Goal: Information Seeking & Learning: Learn about a topic

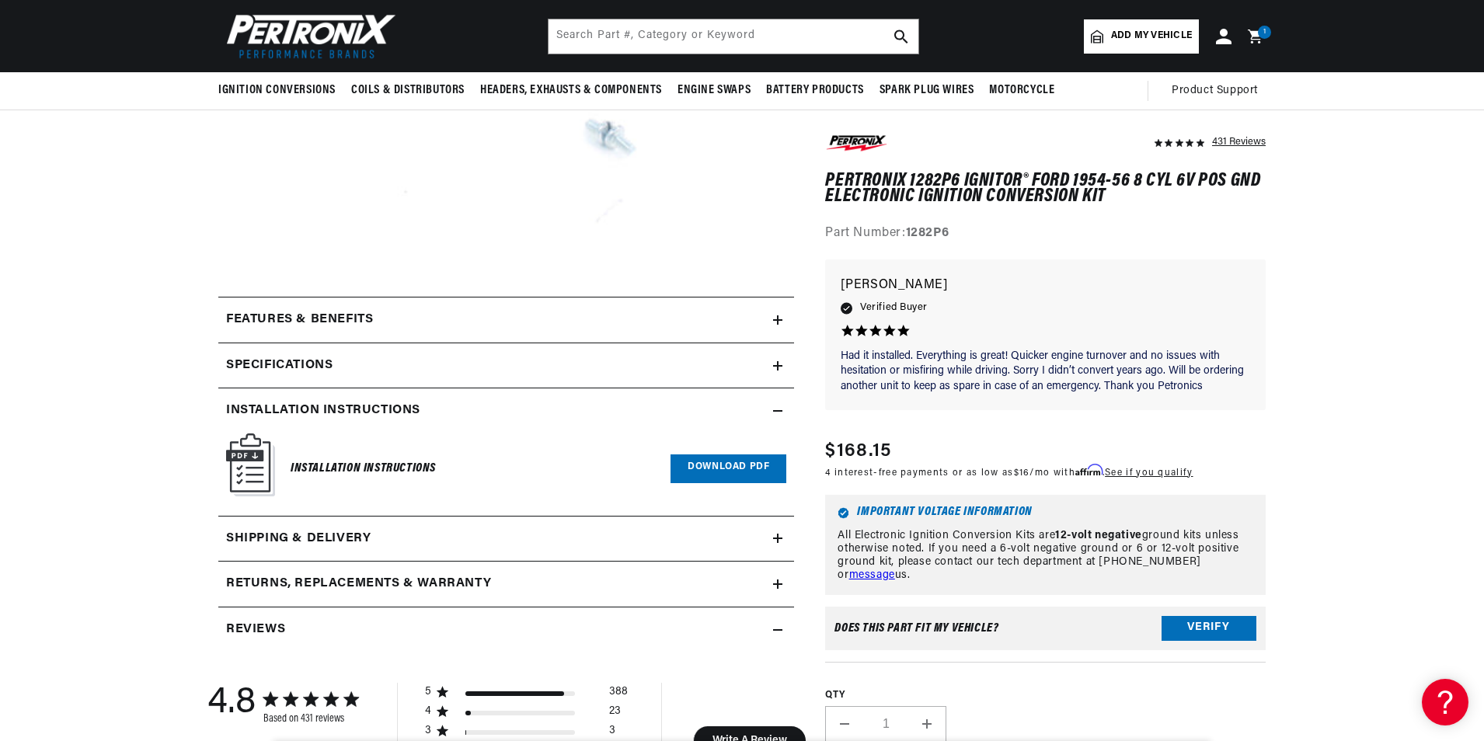
scroll to position [155, 0]
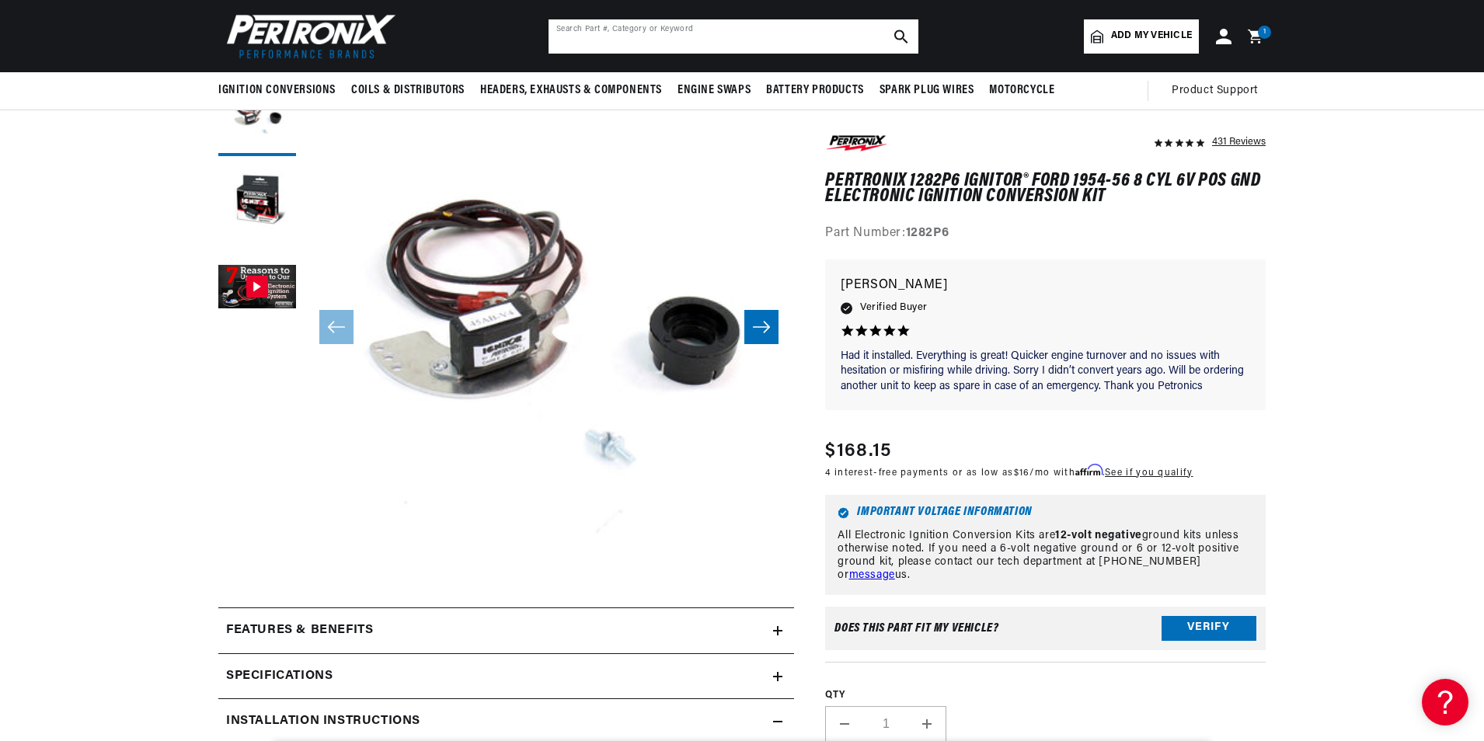
click at [661, 28] on input "text" at bounding box center [734, 36] width 370 height 34
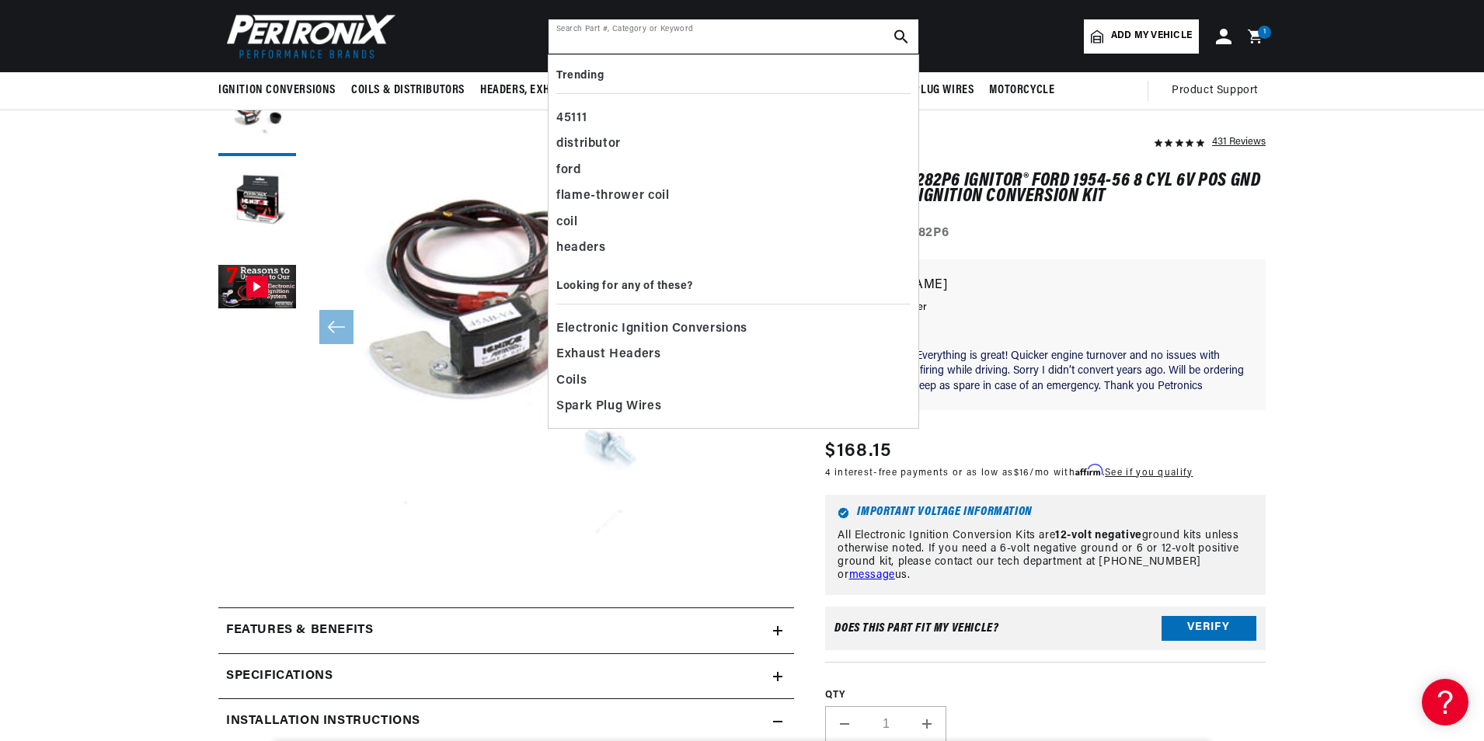
scroll to position [0, 1941]
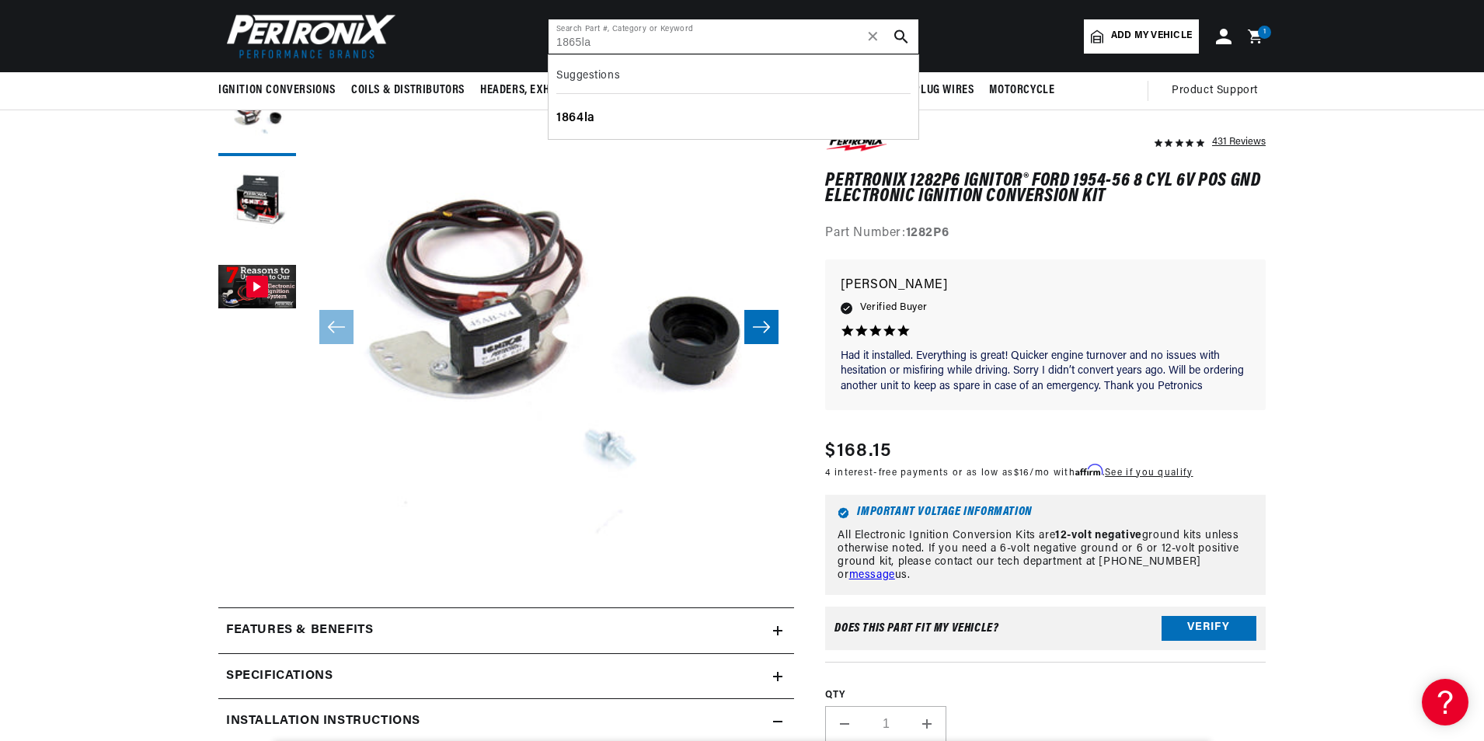
type input "1865la"
click at [591, 120] on div "1864la" at bounding box center [733, 119] width 354 height 26
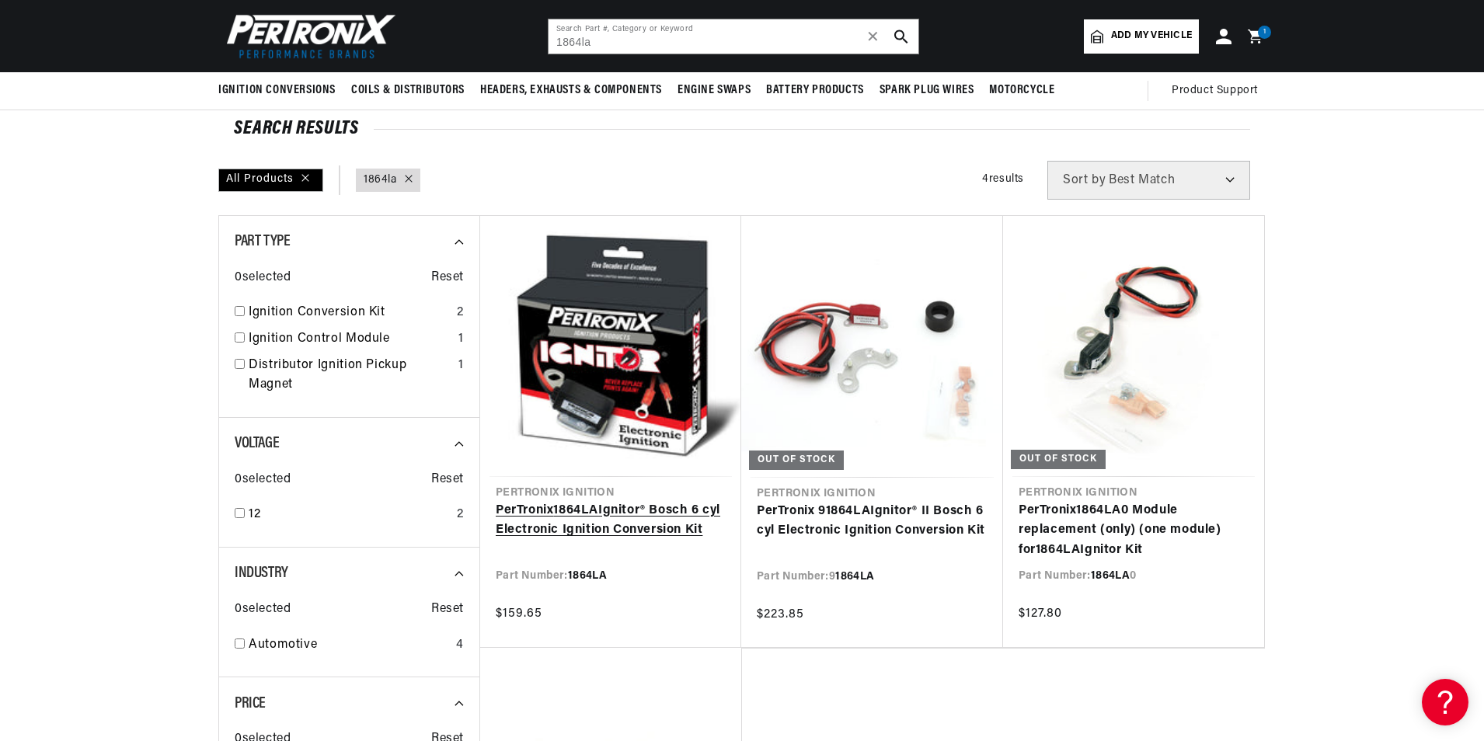
scroll to position [0, 1941]
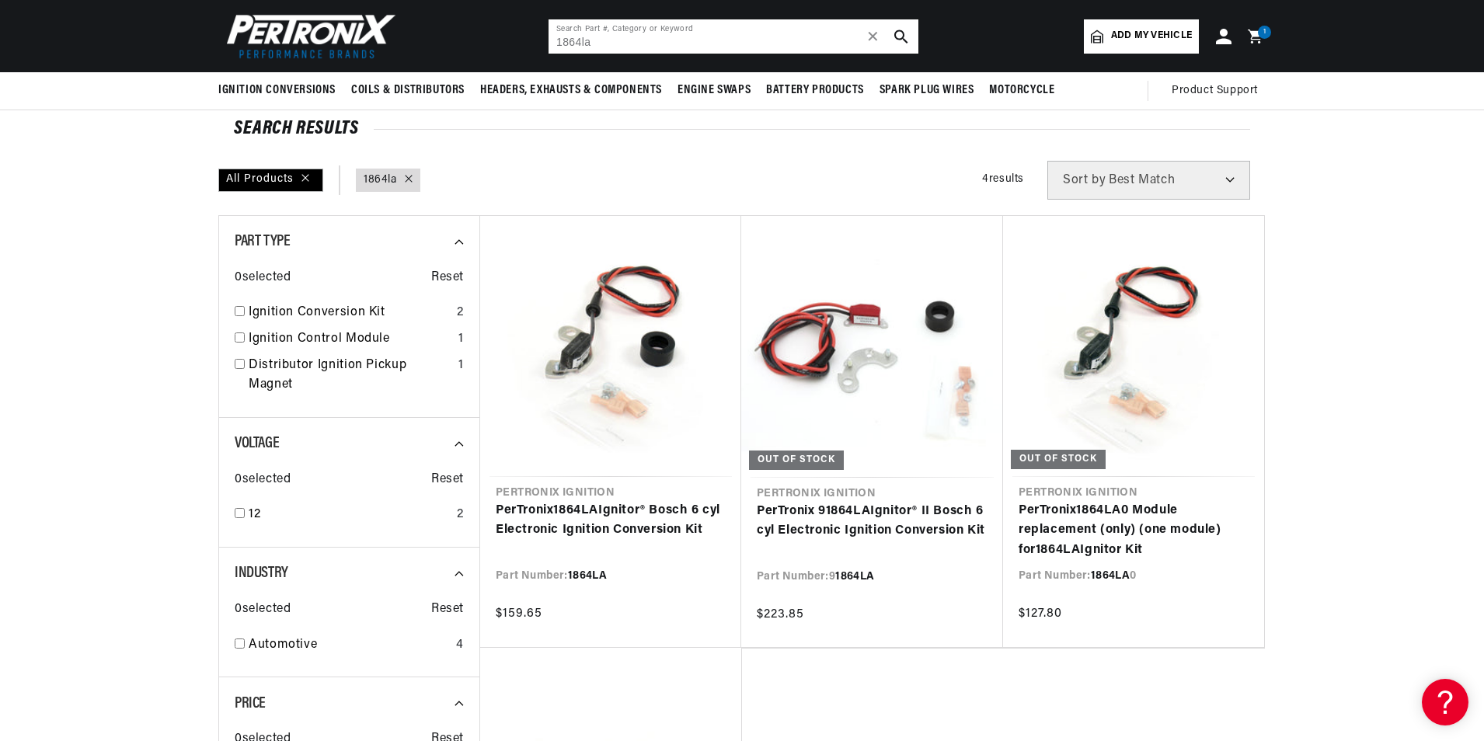
click at [591, 43] on input "1864la" at bounding box center [734, 36] width 370 height 34
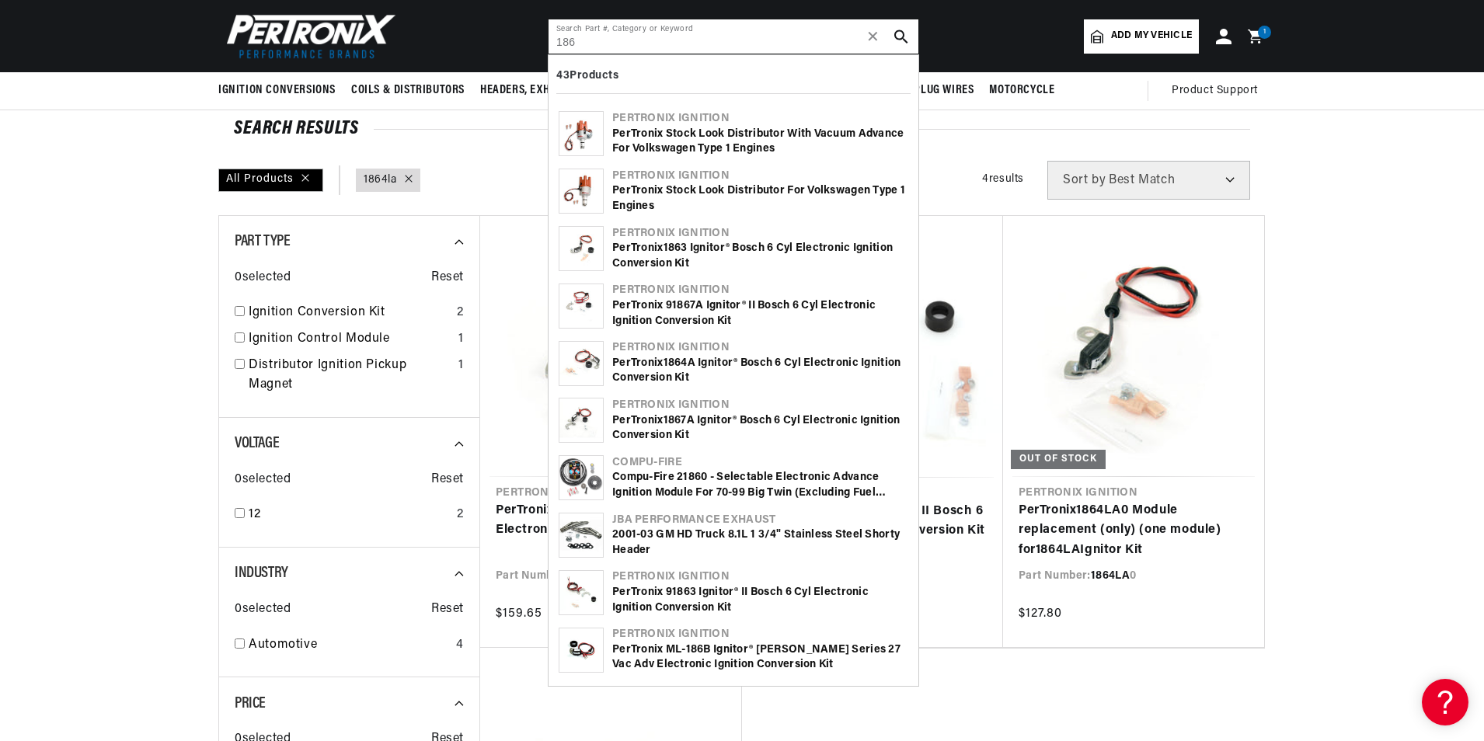
scroll to position [0, 0]
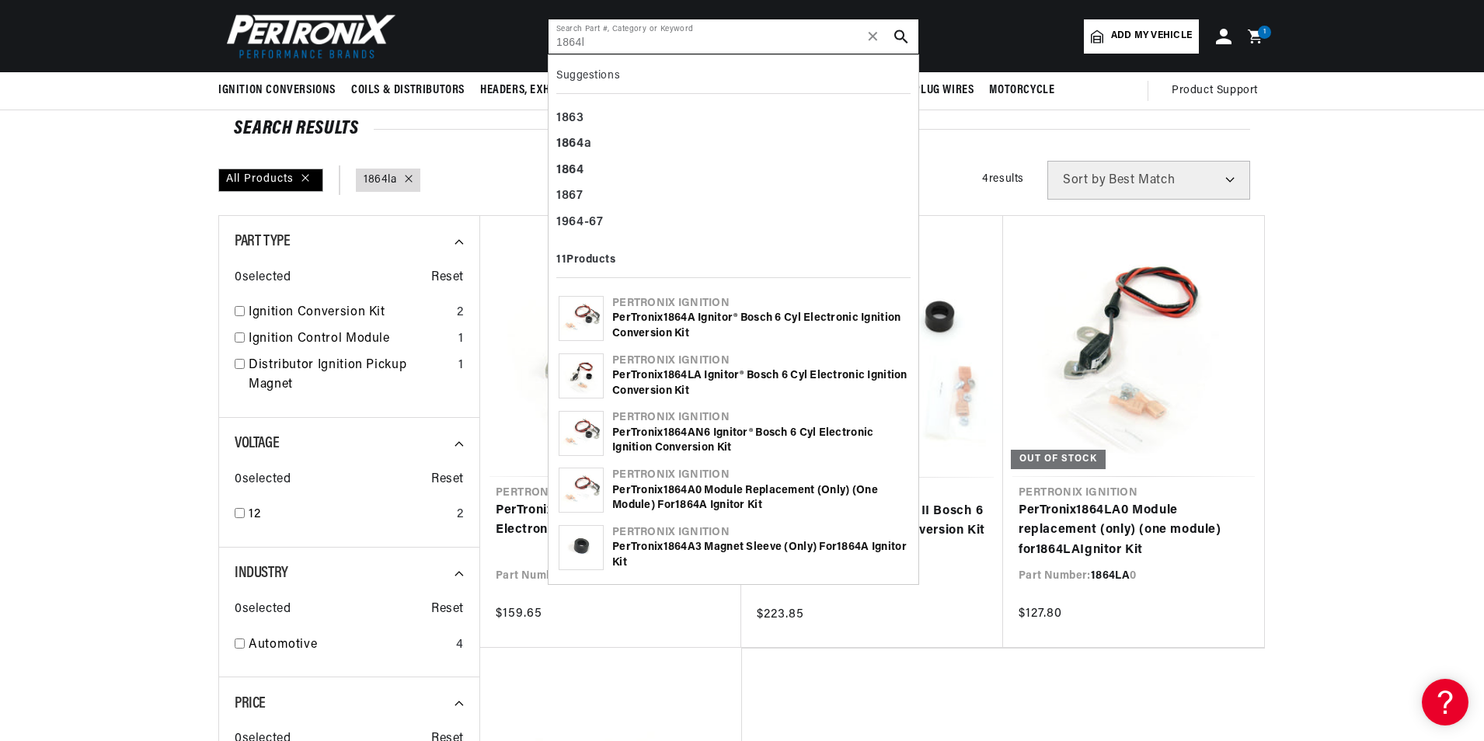
type input "1864la"
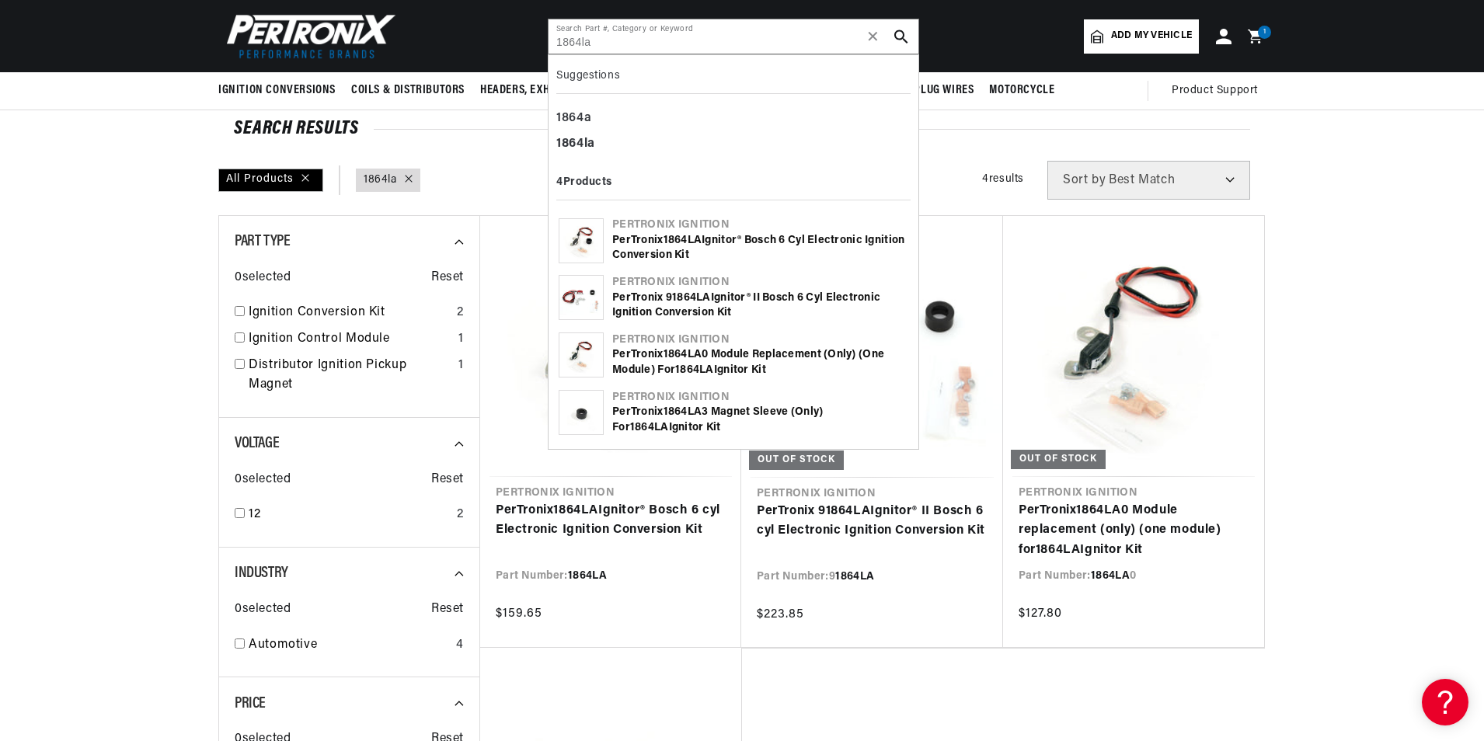
click at [692, 247] on div "PerTronix 1864LA Ignitor® Bosch 6 cyl Electronic Ignition Conversion Kit" at bounding box center [760, 248] width 296 height 30
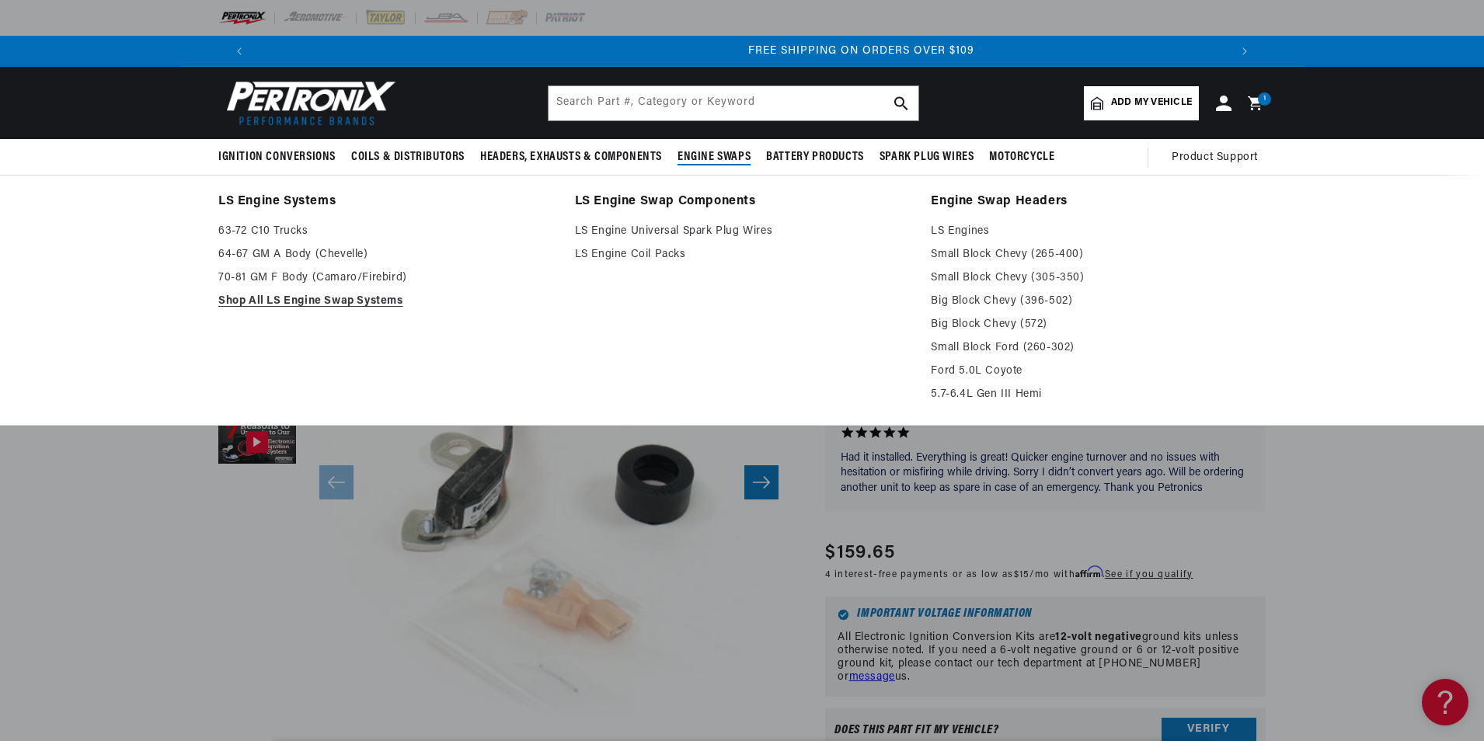
scroll to position [0, 1941]
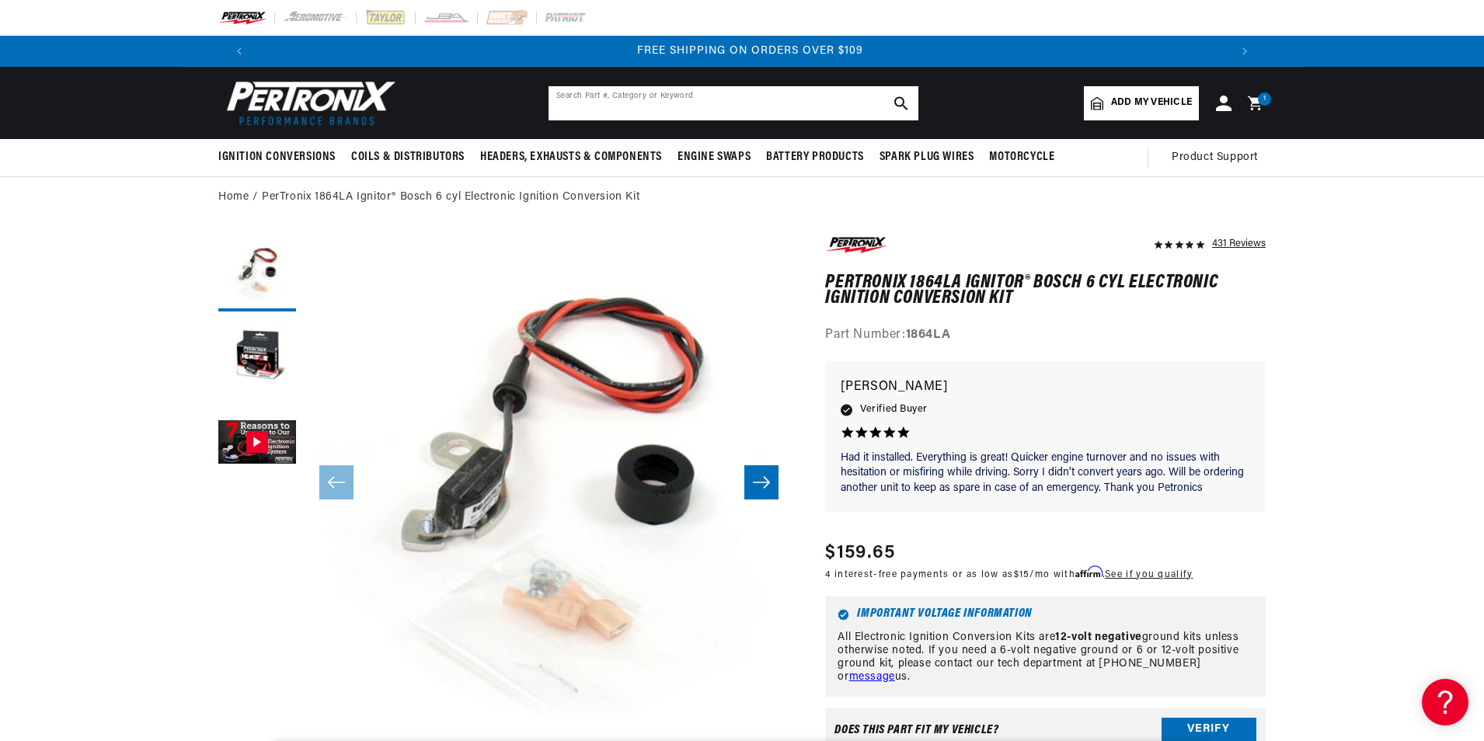
click at [746, 103] on input "text" at bounding box center [734, 103] width 370 height 34
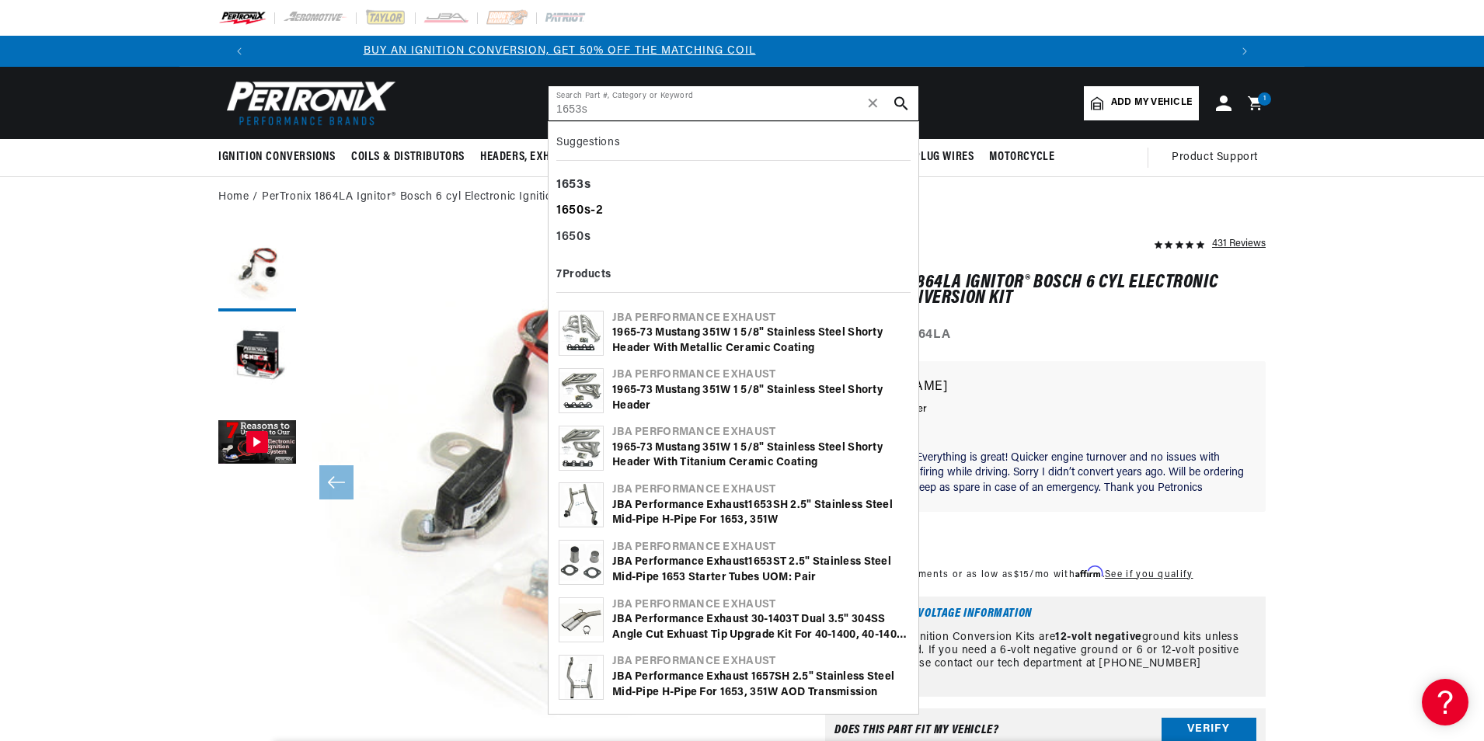
scroll to position [0, 0]
type input "1653s"
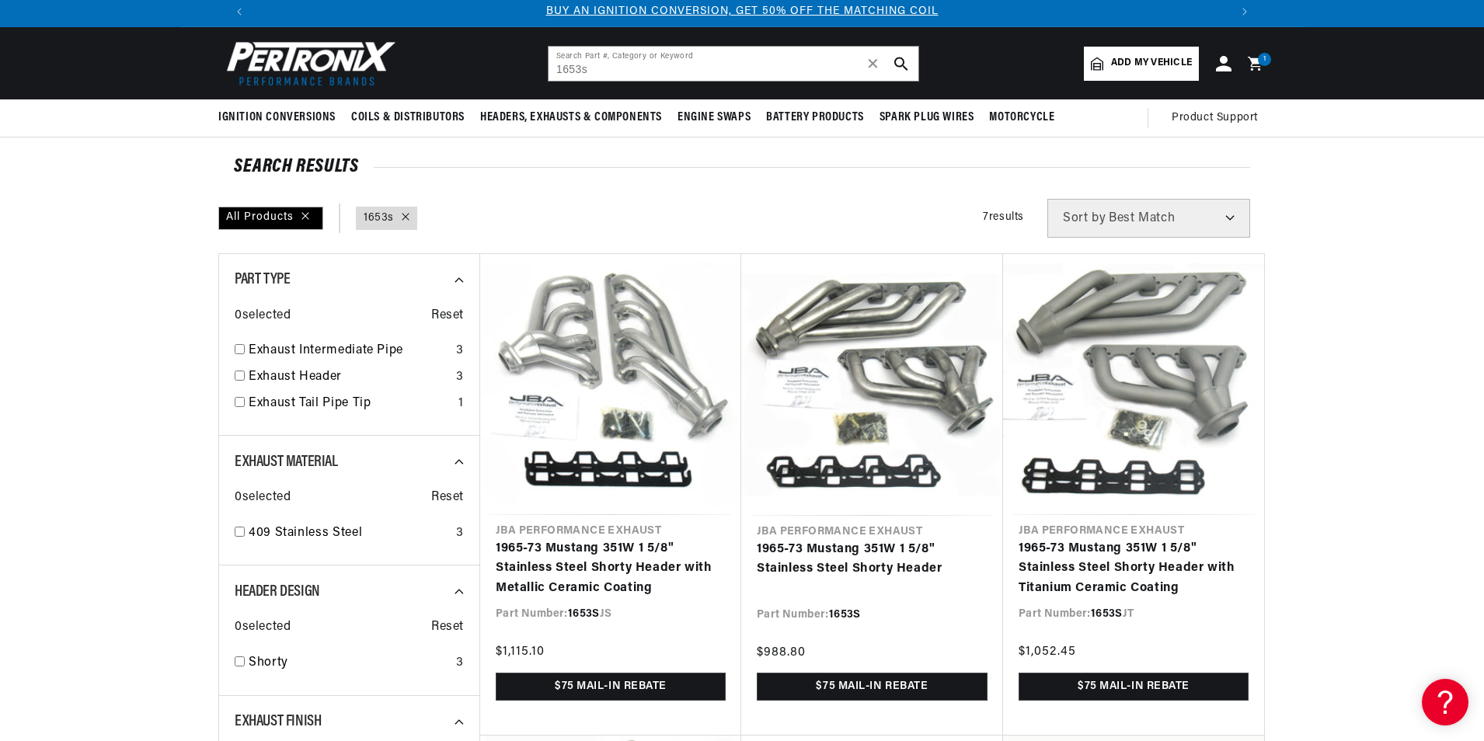
scroll to position [78, 0]
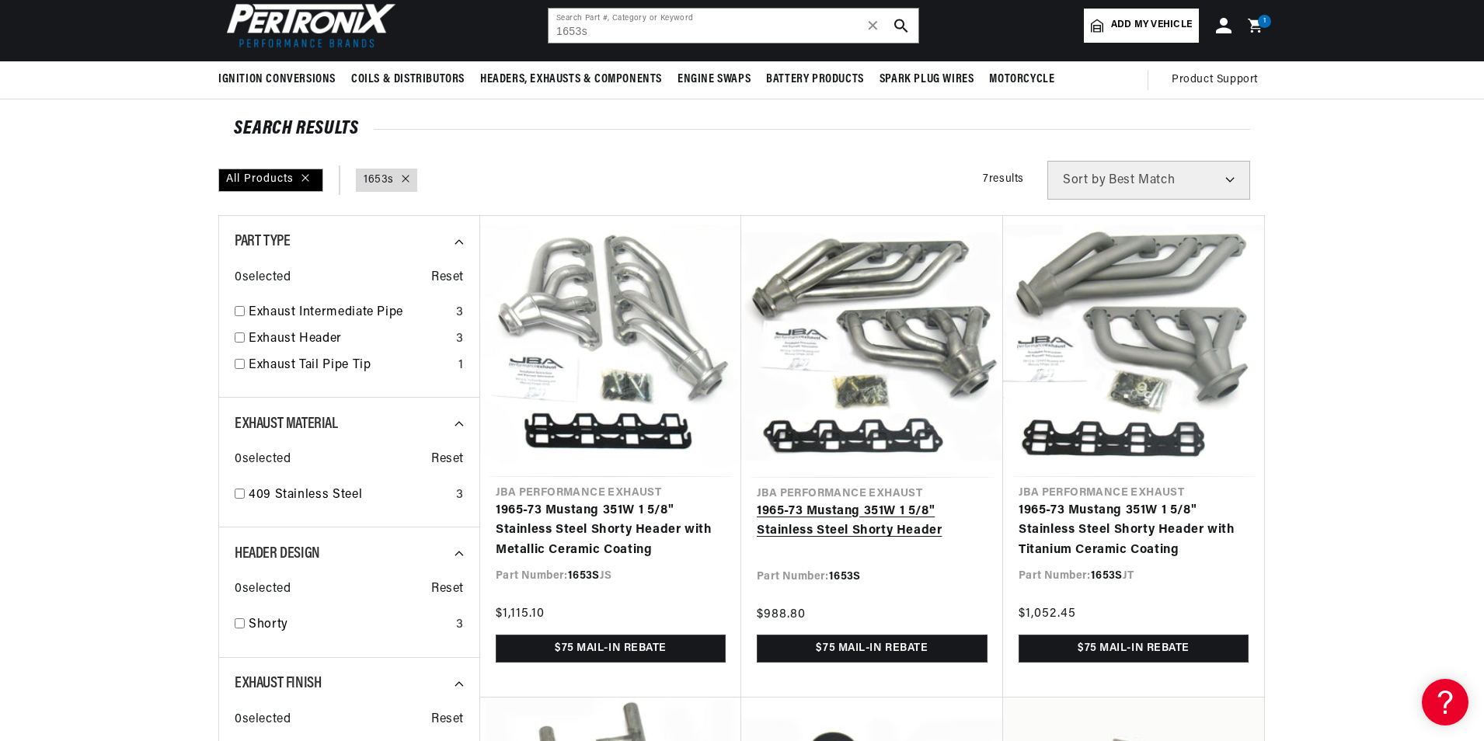
click at [875, 520] on link "1965-73 Mustang 351W 1 5/8" Stainless Steel Shorty Header" at bounding box center [872, 522] width 231 height 40
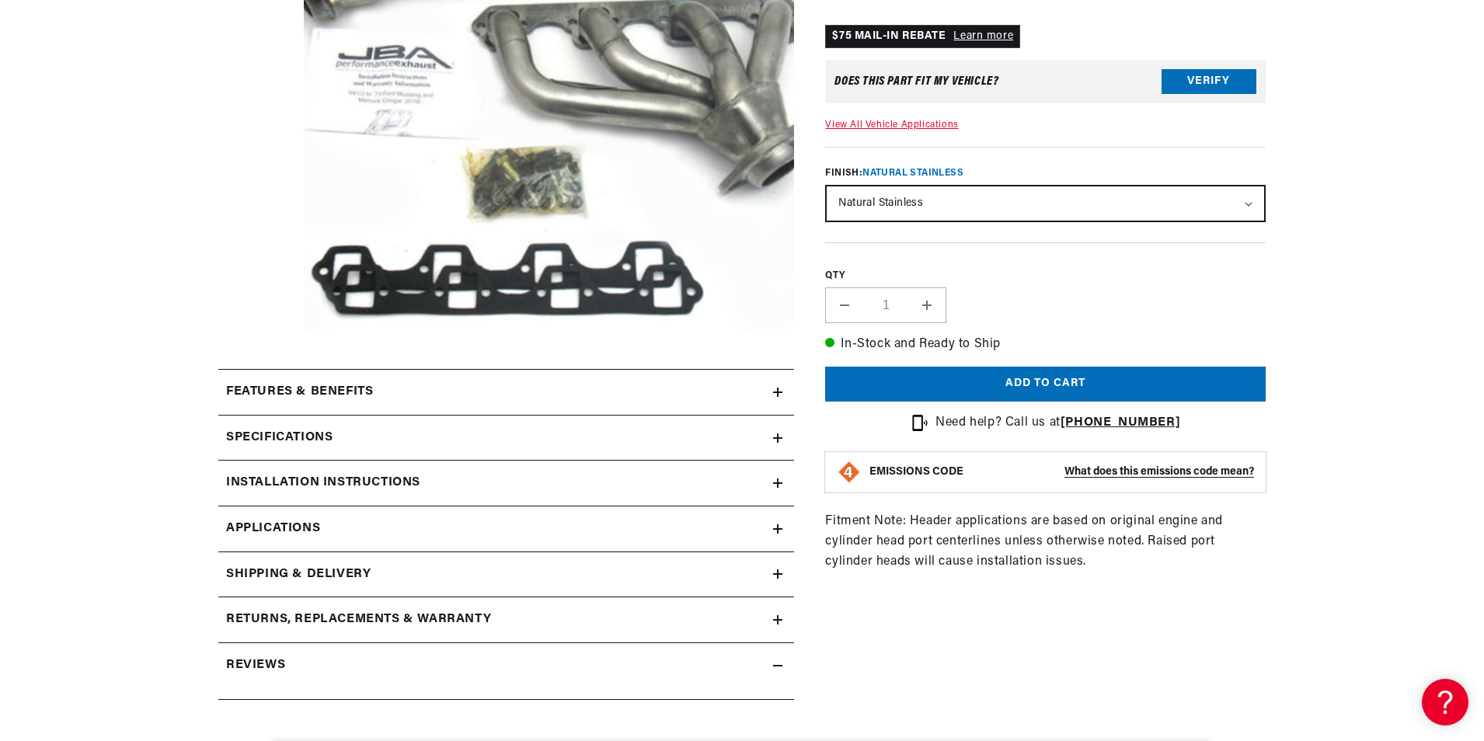
scroll to position [466, 0]
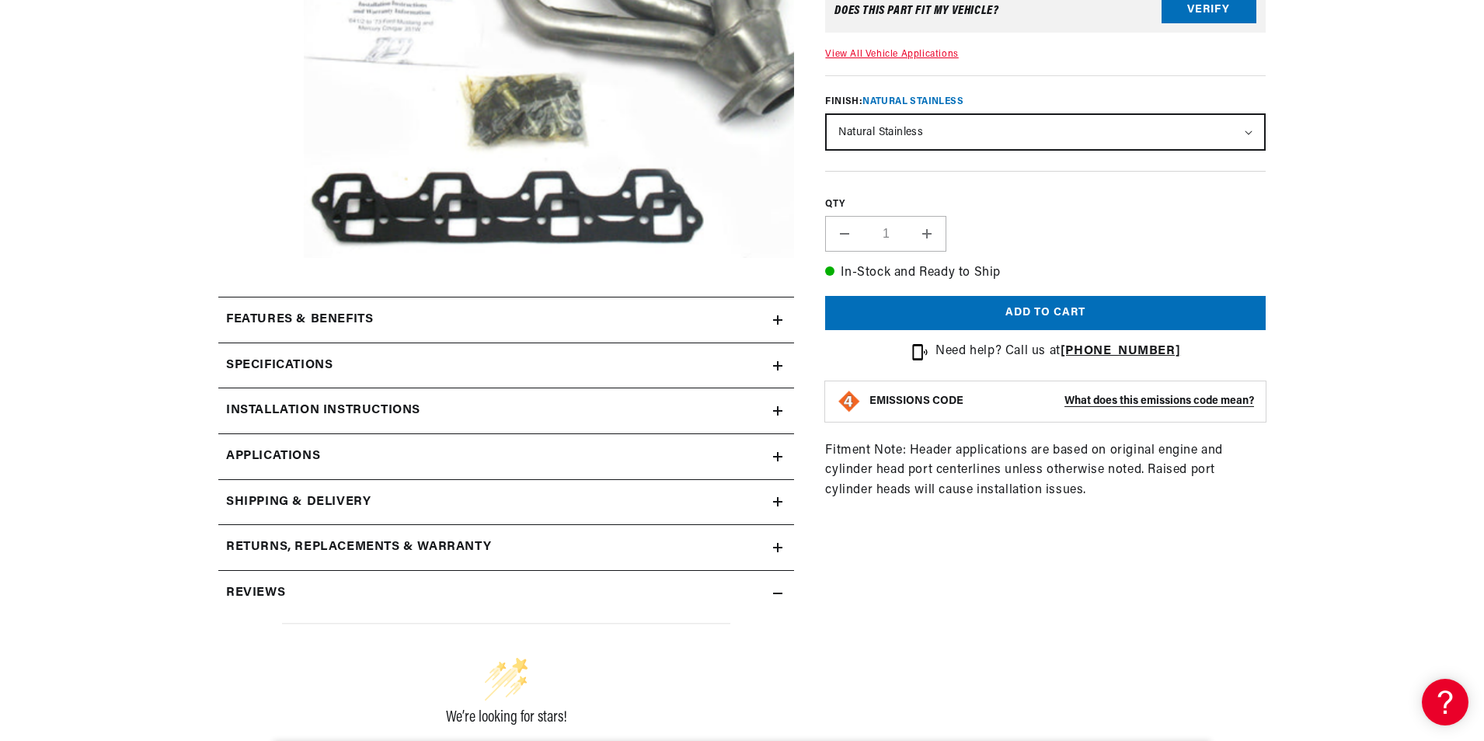
click at [378, 398] on summary "Installation instructions" at bounding box center [506, 411] width 576 height 45
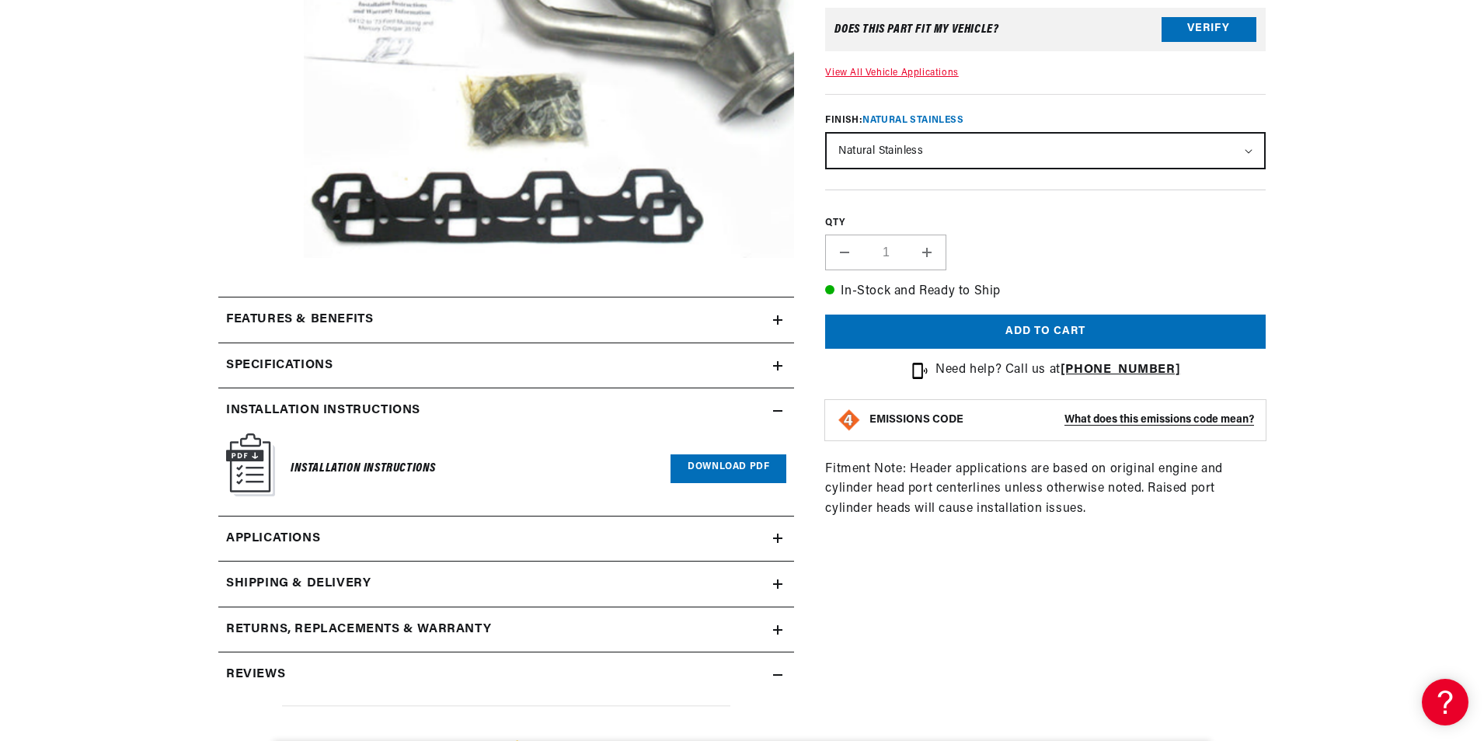
click at [734, 467] on link "Download PDF" at bounding box center [729, 469] width 116 height 29
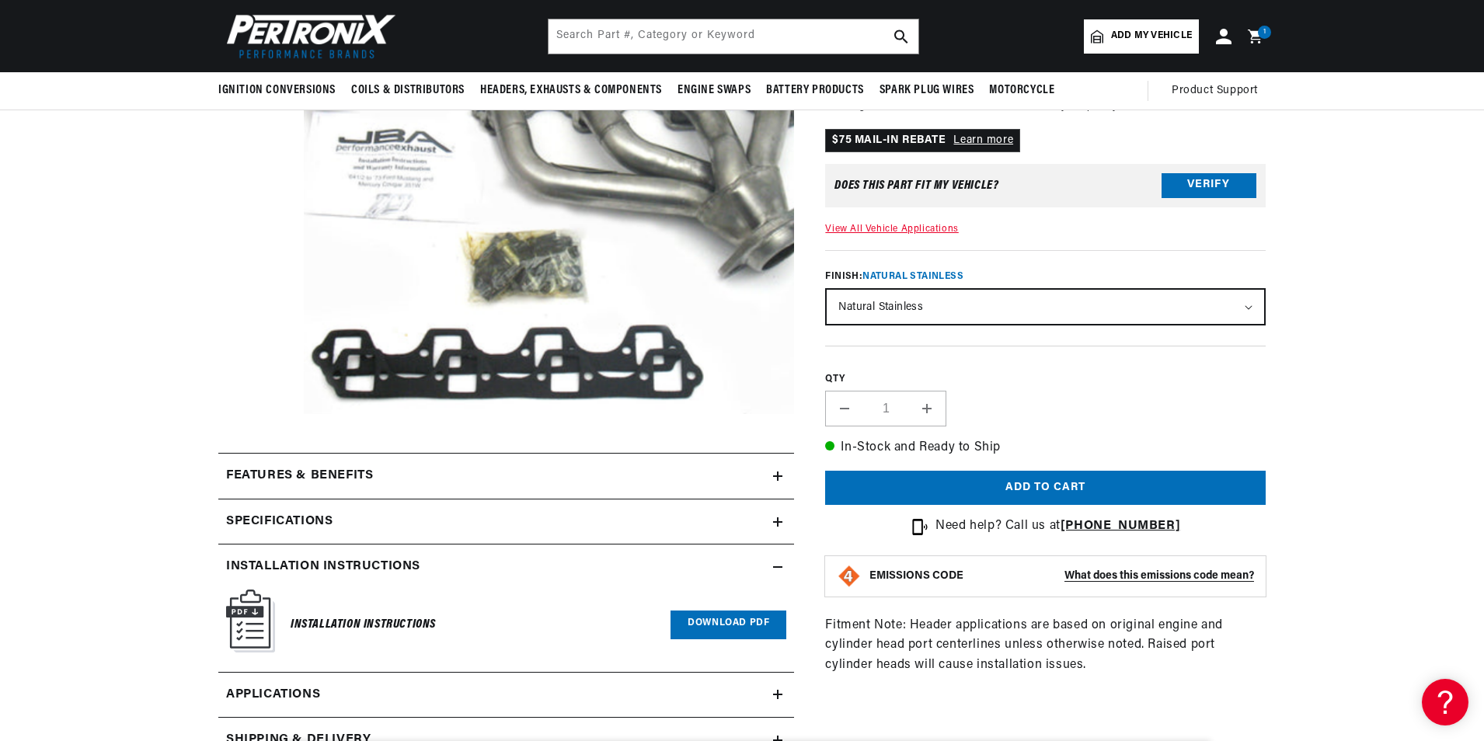
scroll to position [78, 0]
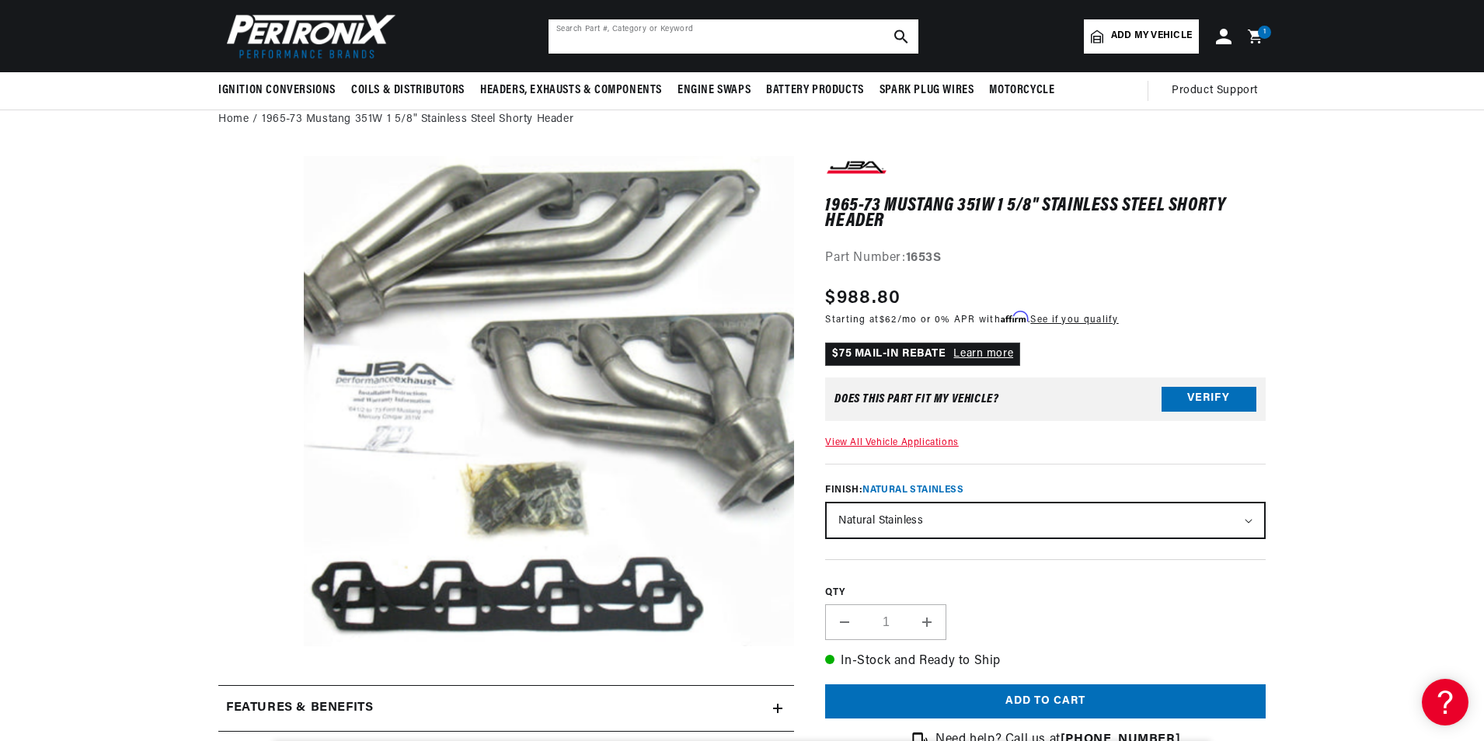
click at [681, 38] on input "text" at bounding box center [734, 36] width 370 height 34
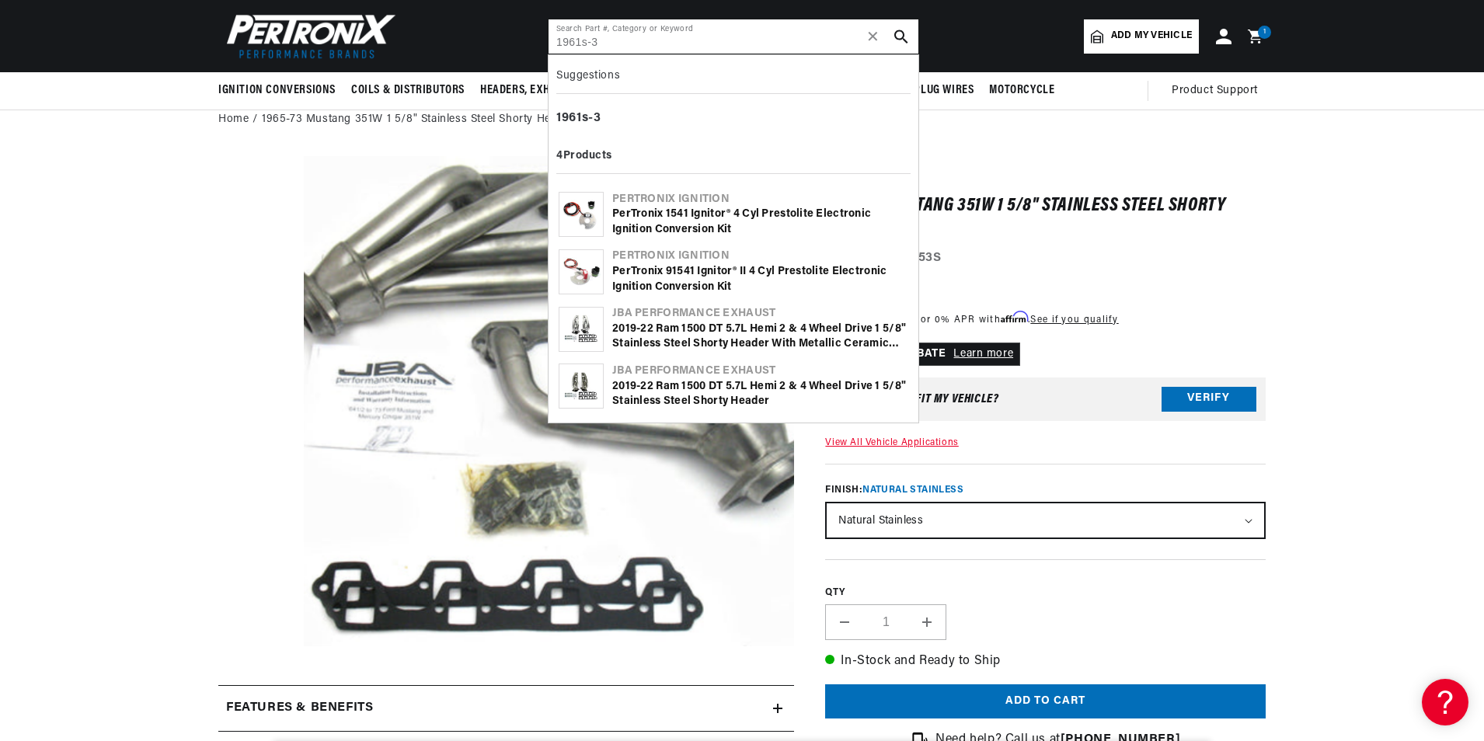
type input "1961s-3"
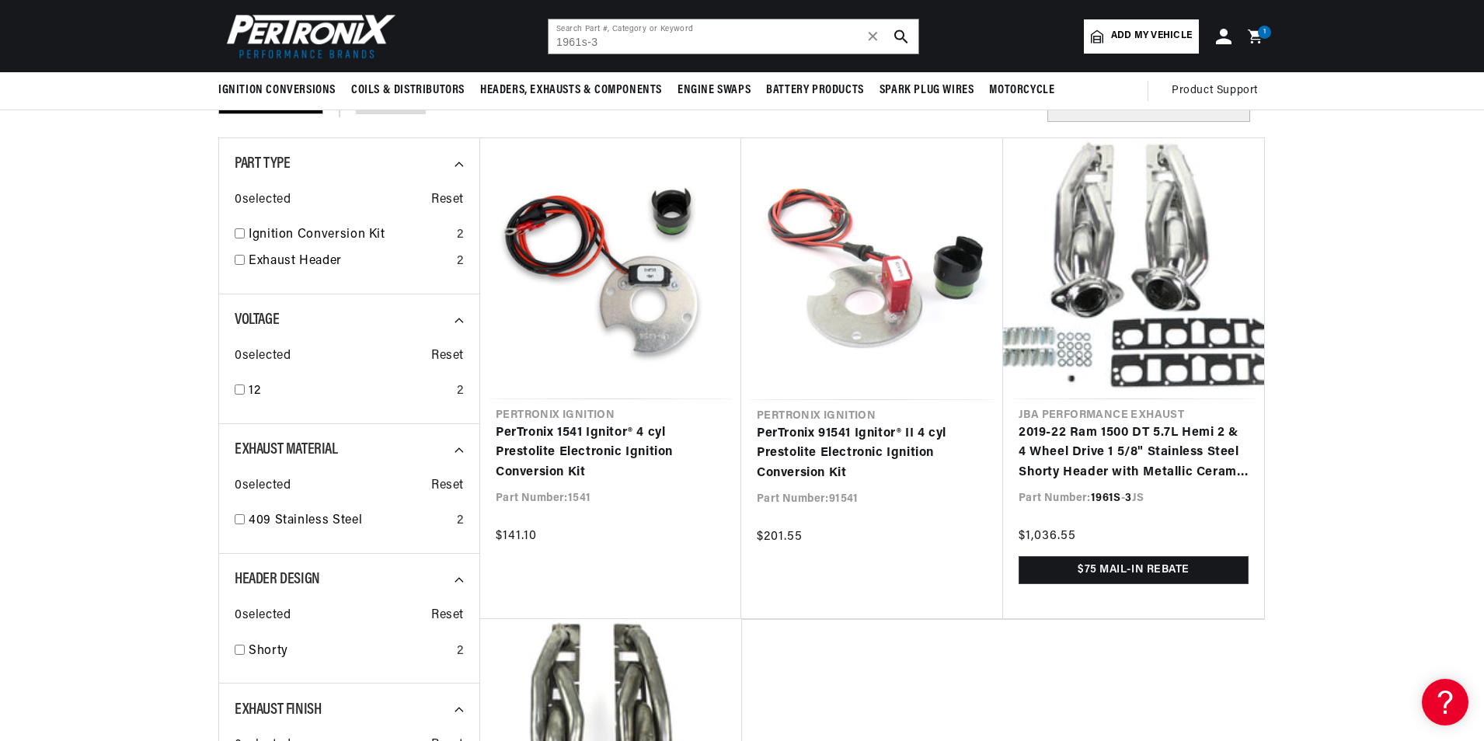
scroll to position [0, 971]
drag, startPoint x: 608, startPoint y: 51, endPoint x: 475, endPoint y: 39, distance: 133.4
click at [475, 39] on header "BETTER SEARCH RESULTS Add your vehicle's year, make, and model to find parts be…" at bounding box center [742, 36] width 1125 height 72
type input "3"
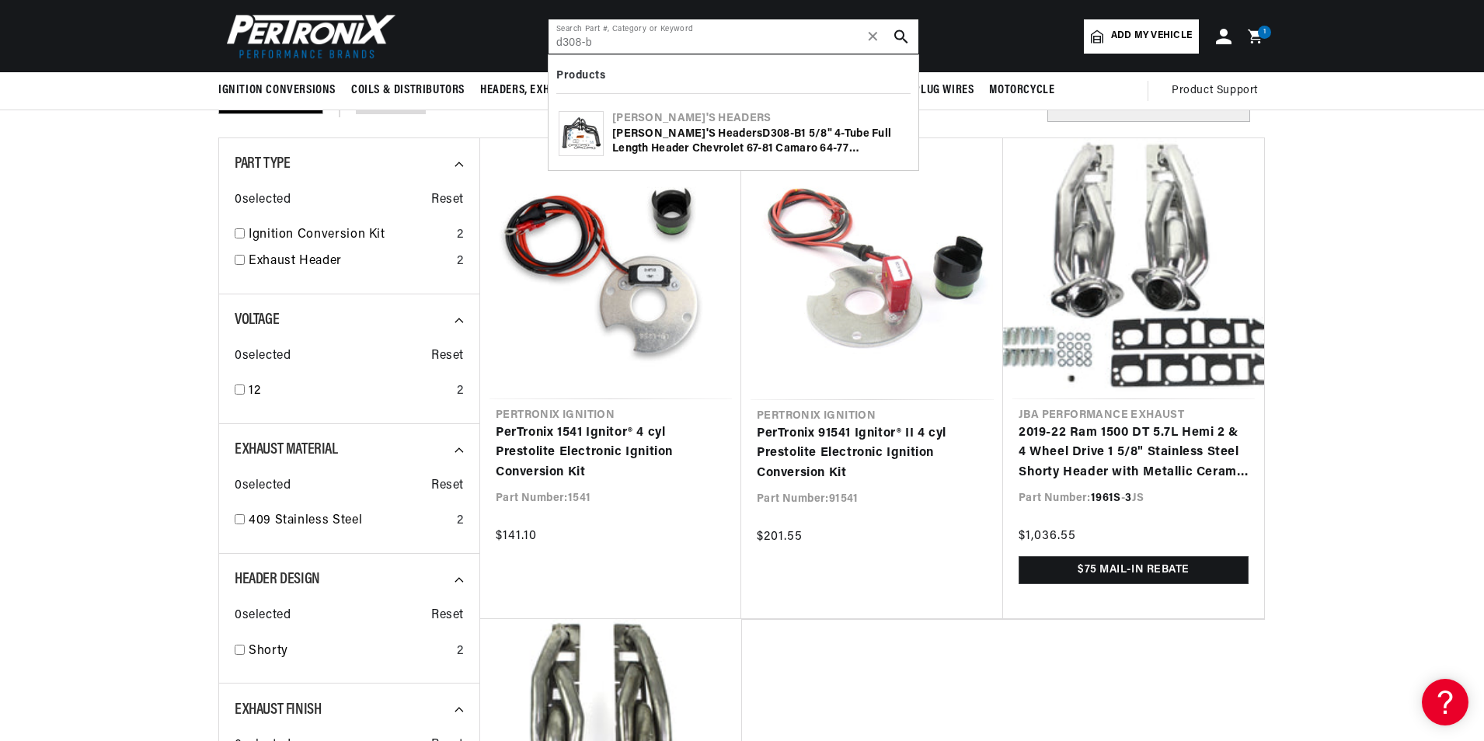
type input "d308-b"
click at [671, 128] on div "Doug's Headers D308 - B 1 5/8" 4-Tu b e Full Length Header Chevrolet 67-81 Cama…" at bounding box center [760, 142] width 296 height 30
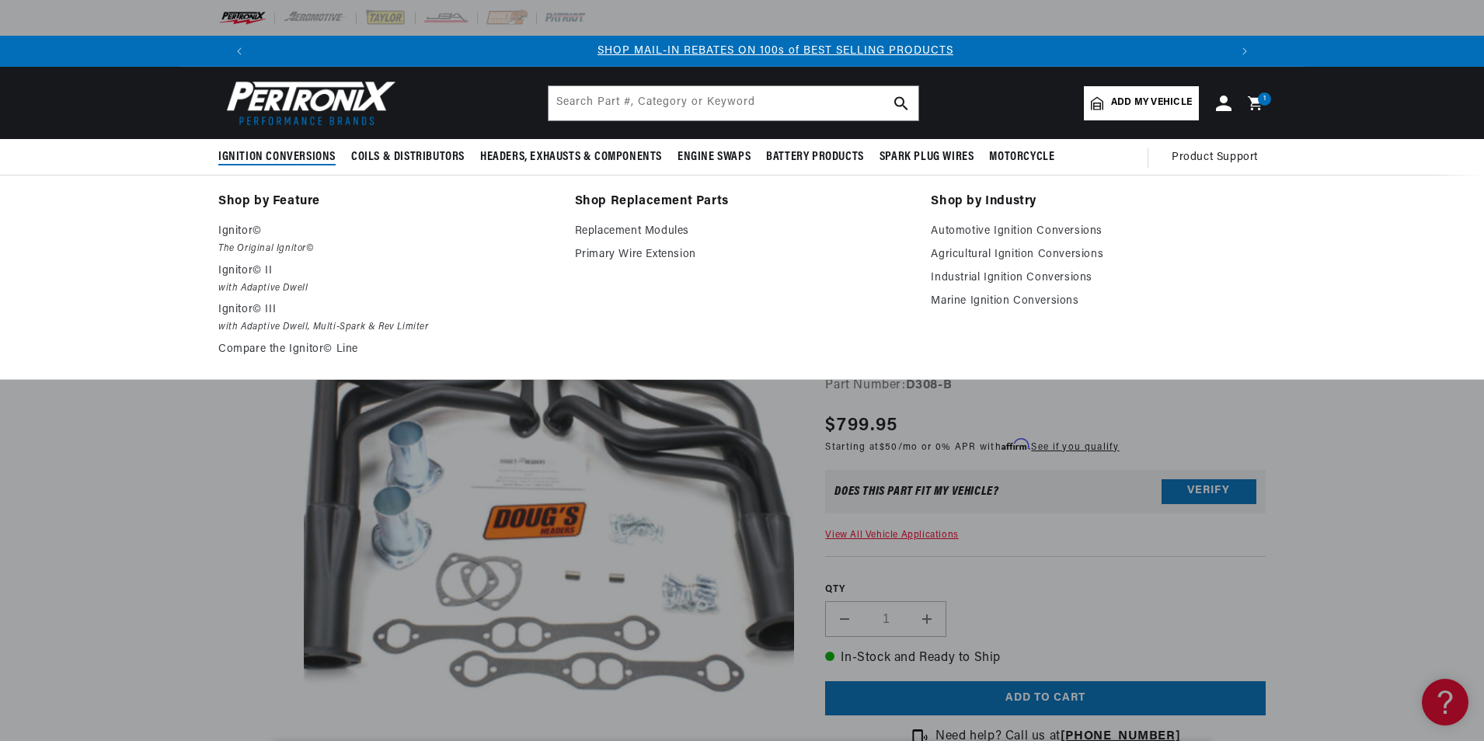
scroll to position [0, 971]
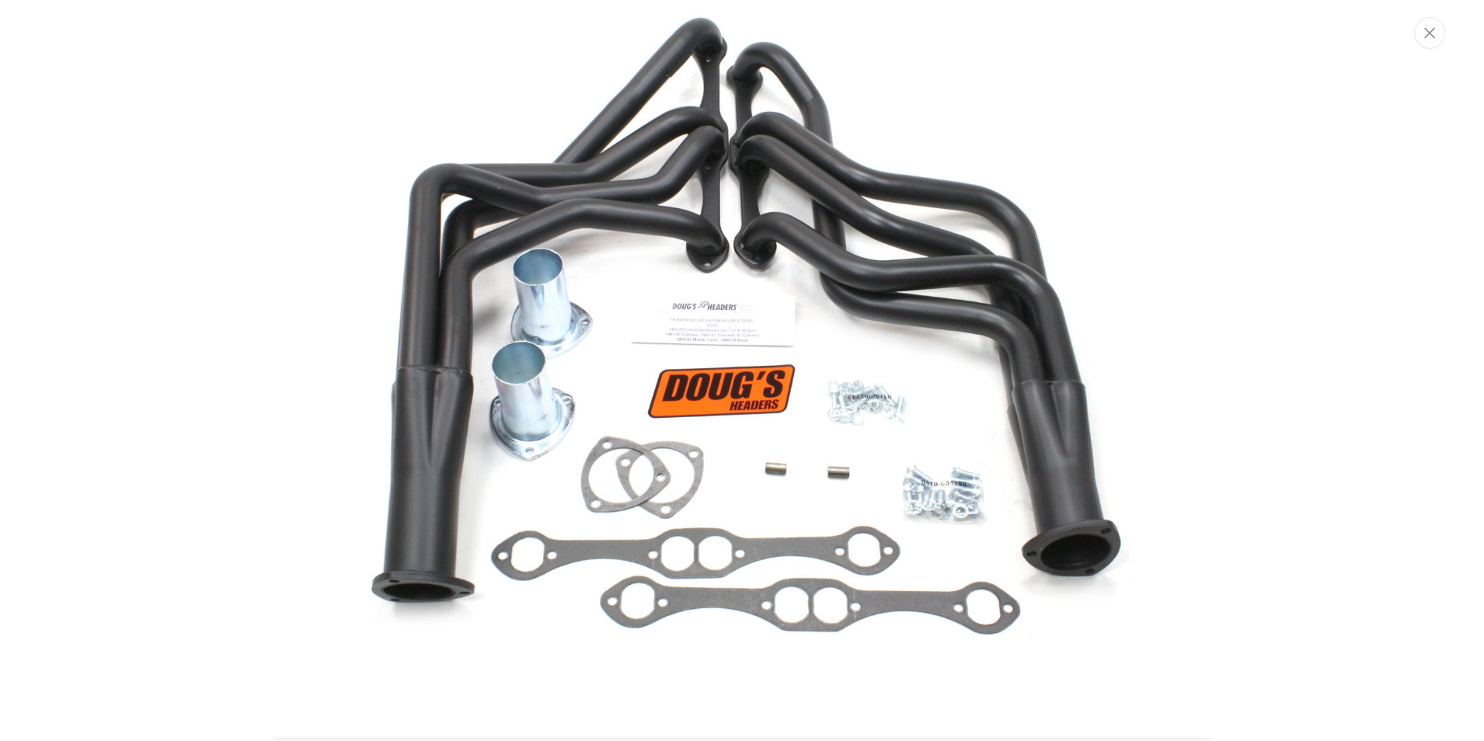
scroll to position [125, 0]
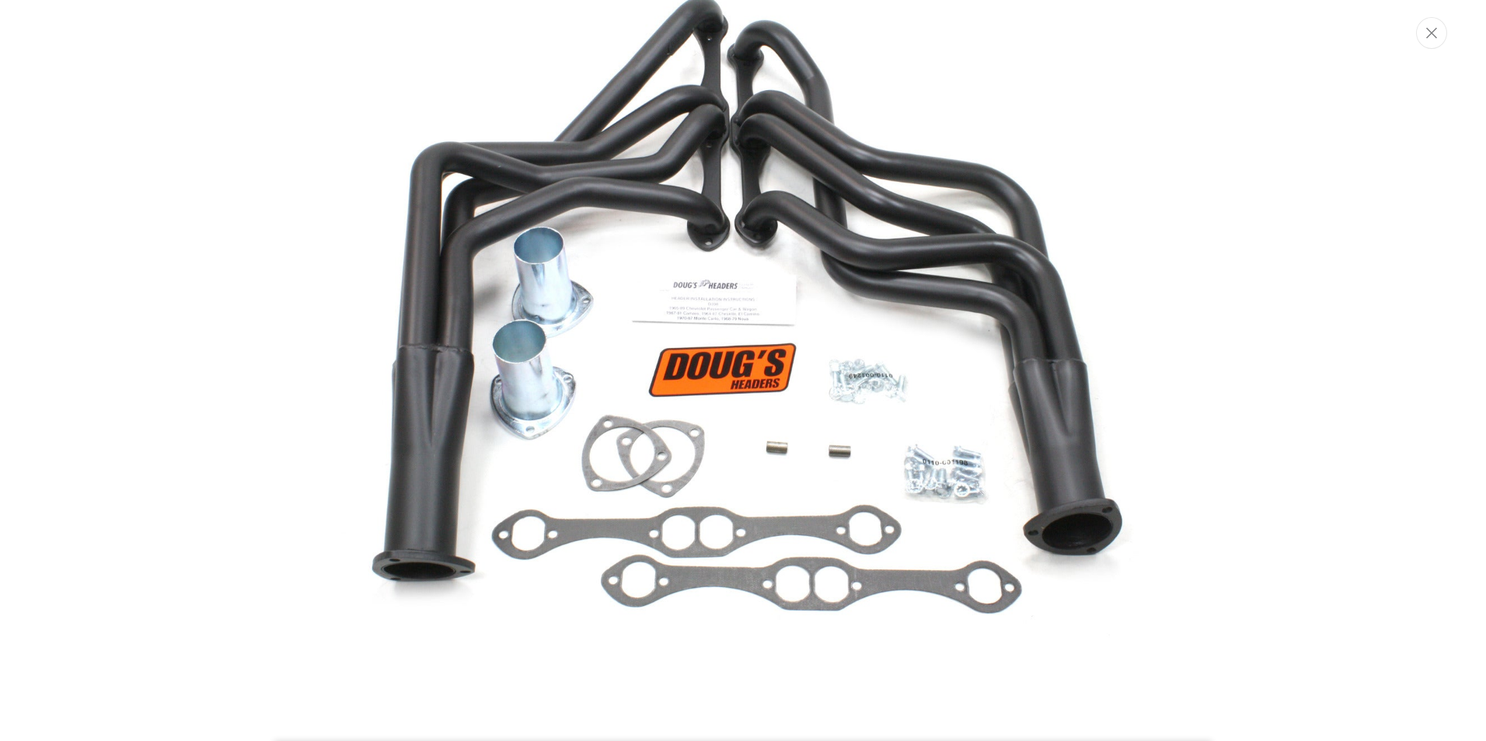
click at [232, 116] on div "Media gallery" at bounding box center [743, 370] width 1486 height 741
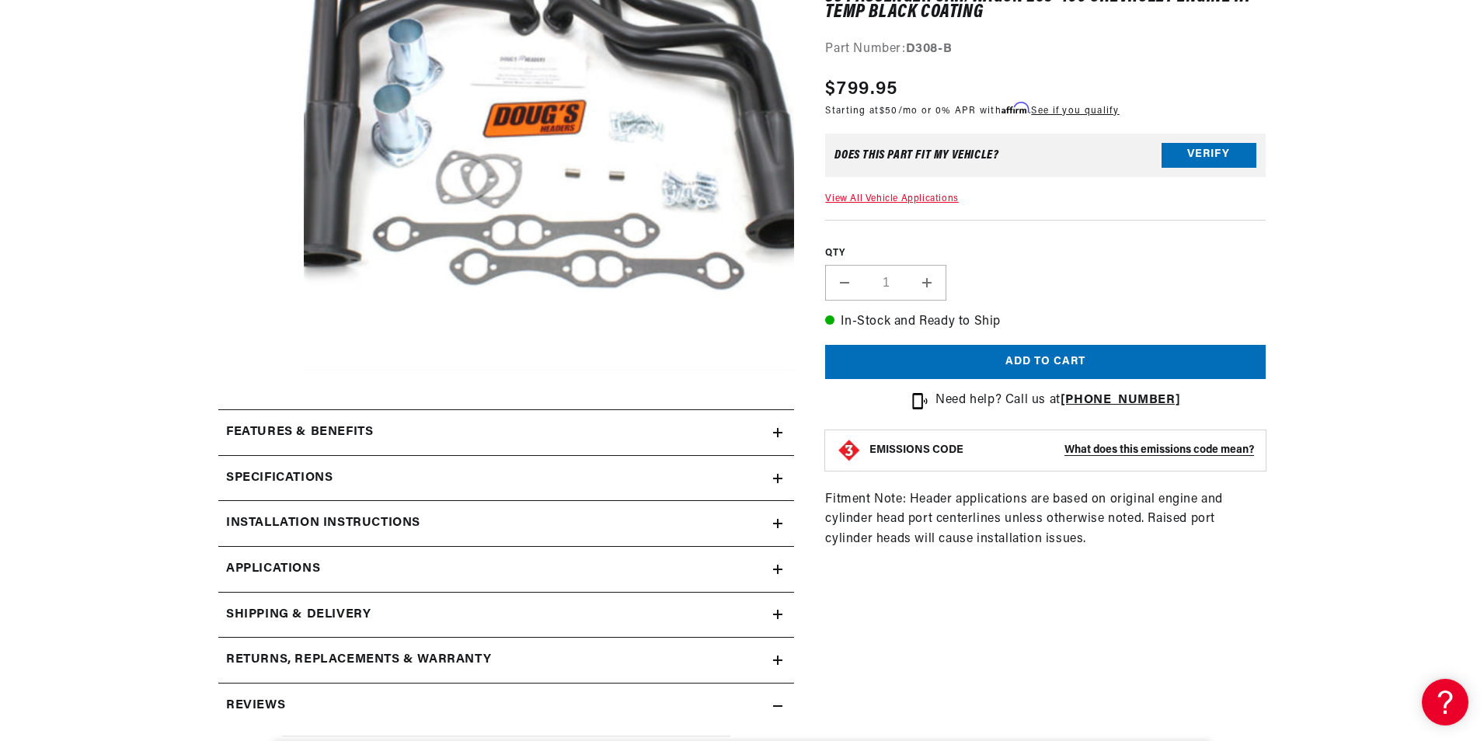
scroll to position [389, 0]
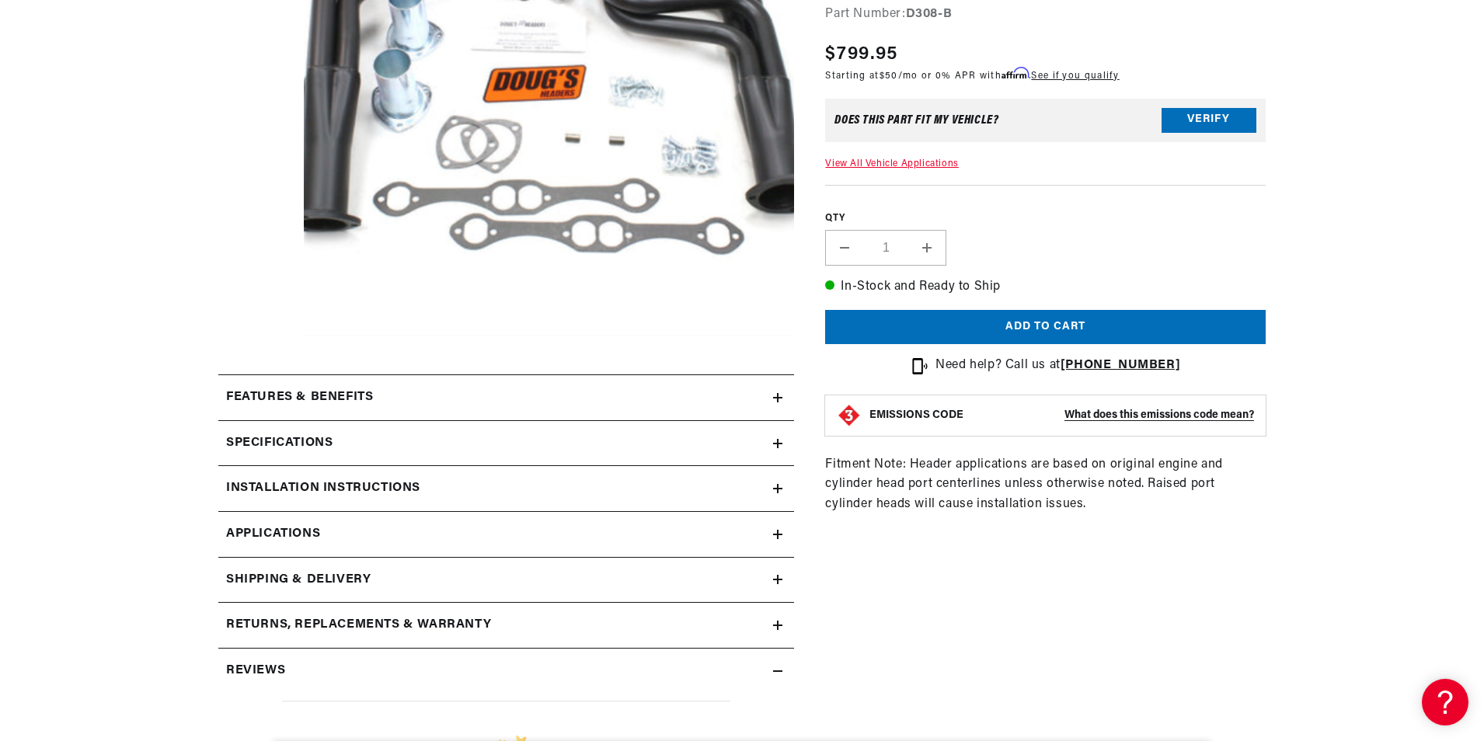
click at [333, 451] on h2 "Specifications" at bounding box center [279, 444] width 106 height 20
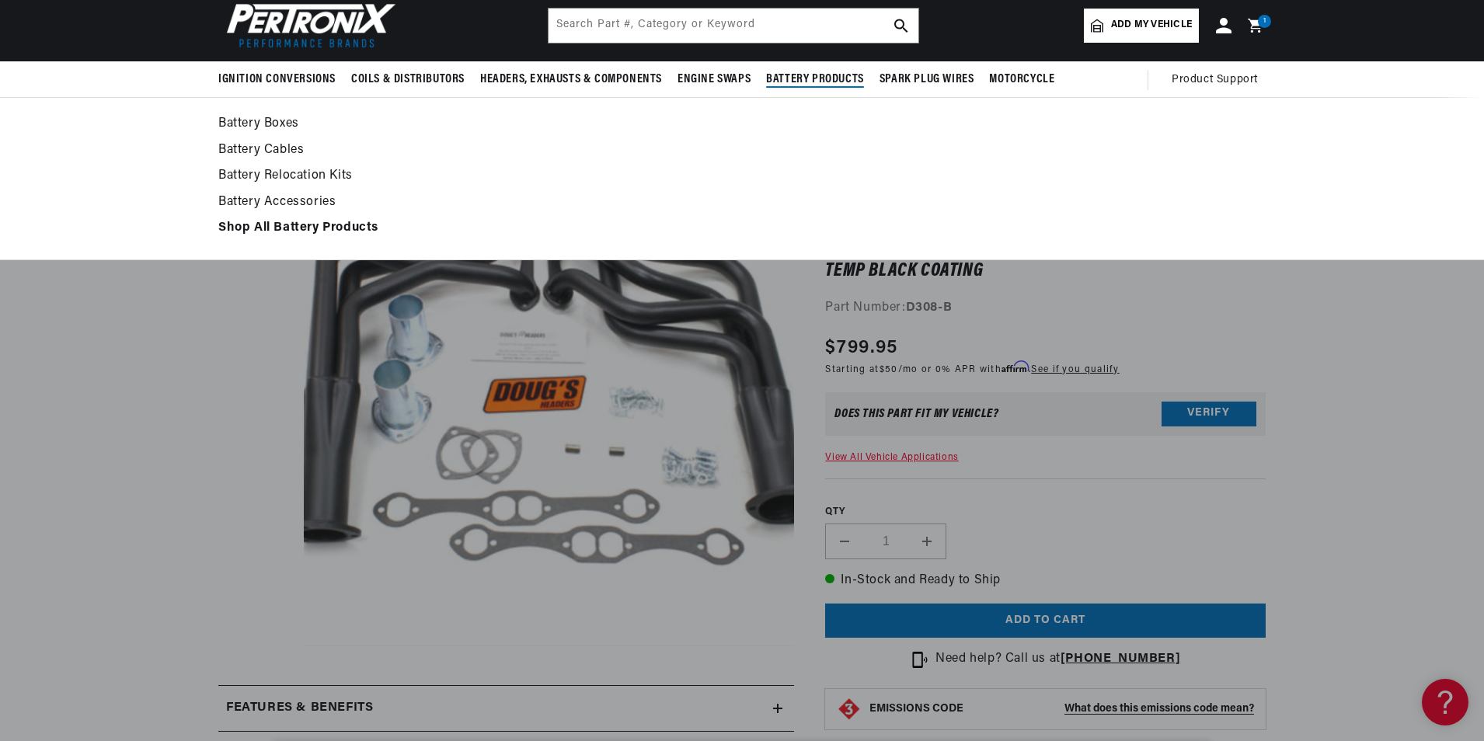
scroll to position [0, 1941]
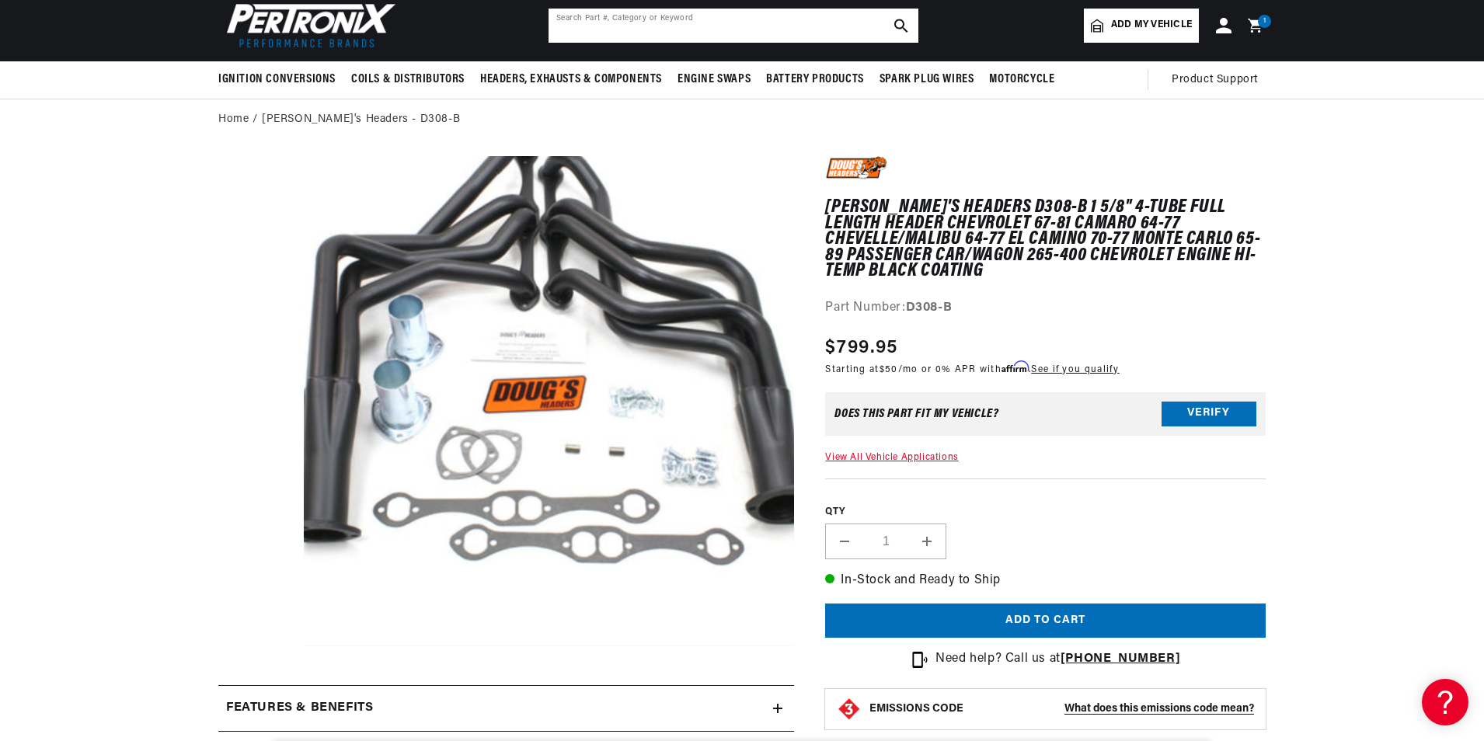
click at [767, 34] on input "text" at bounding box center [734, 26] width 370 height 34
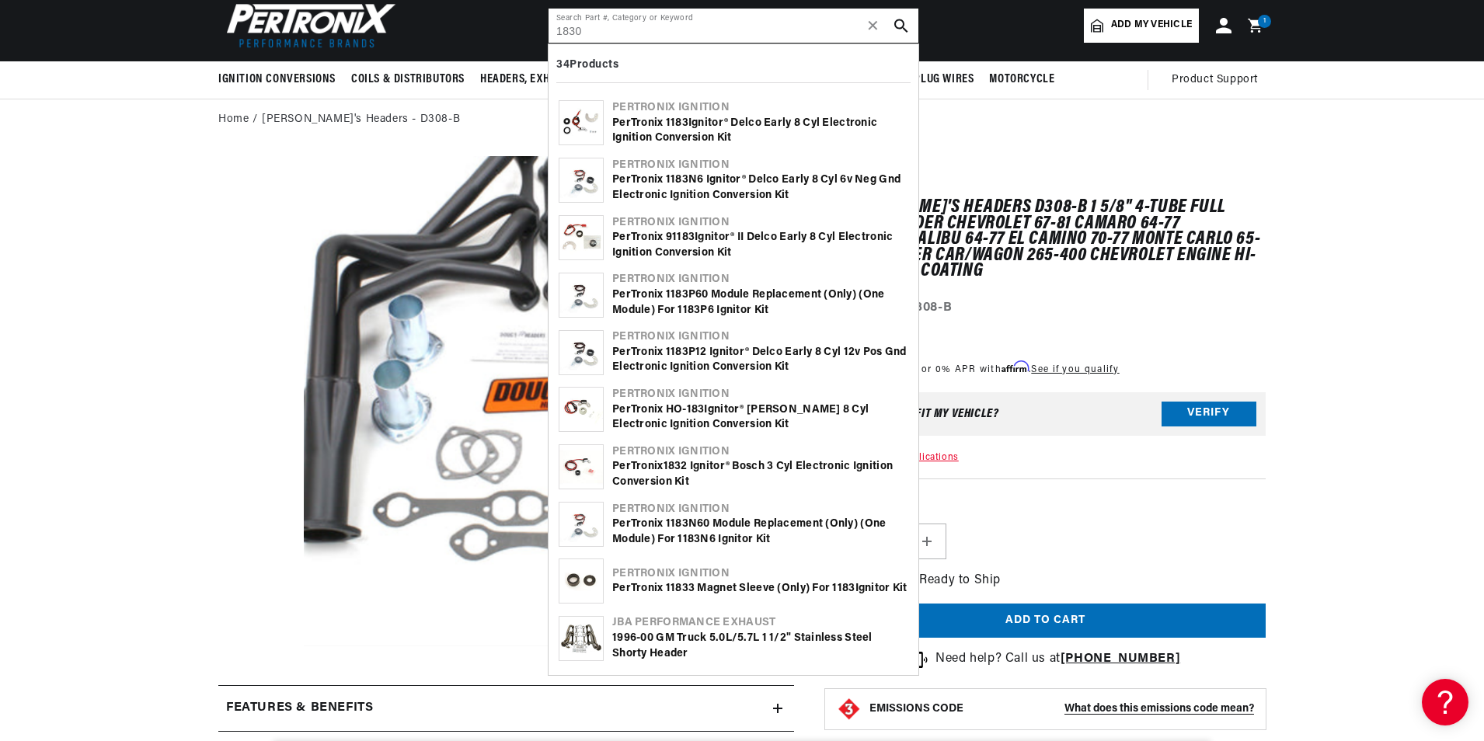
scroll to position [0, 0]
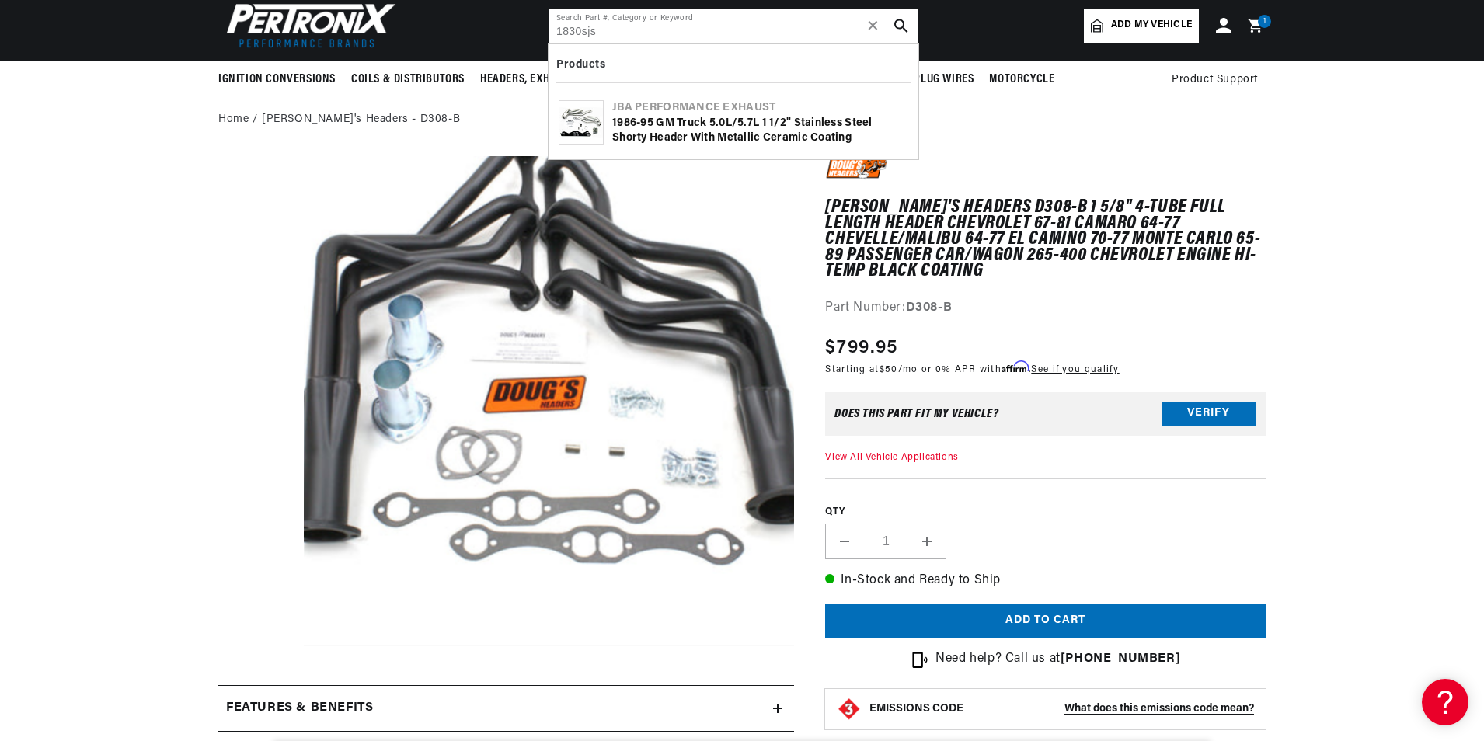
type input "1830sjs"
click at [792, 126] on div "1986-95 GM Truck 5.0L/5.7L 1 1/2" Stainless Steel Shorty Header with Metallic C…" at bounding box center [760, 131] width 296 height 30
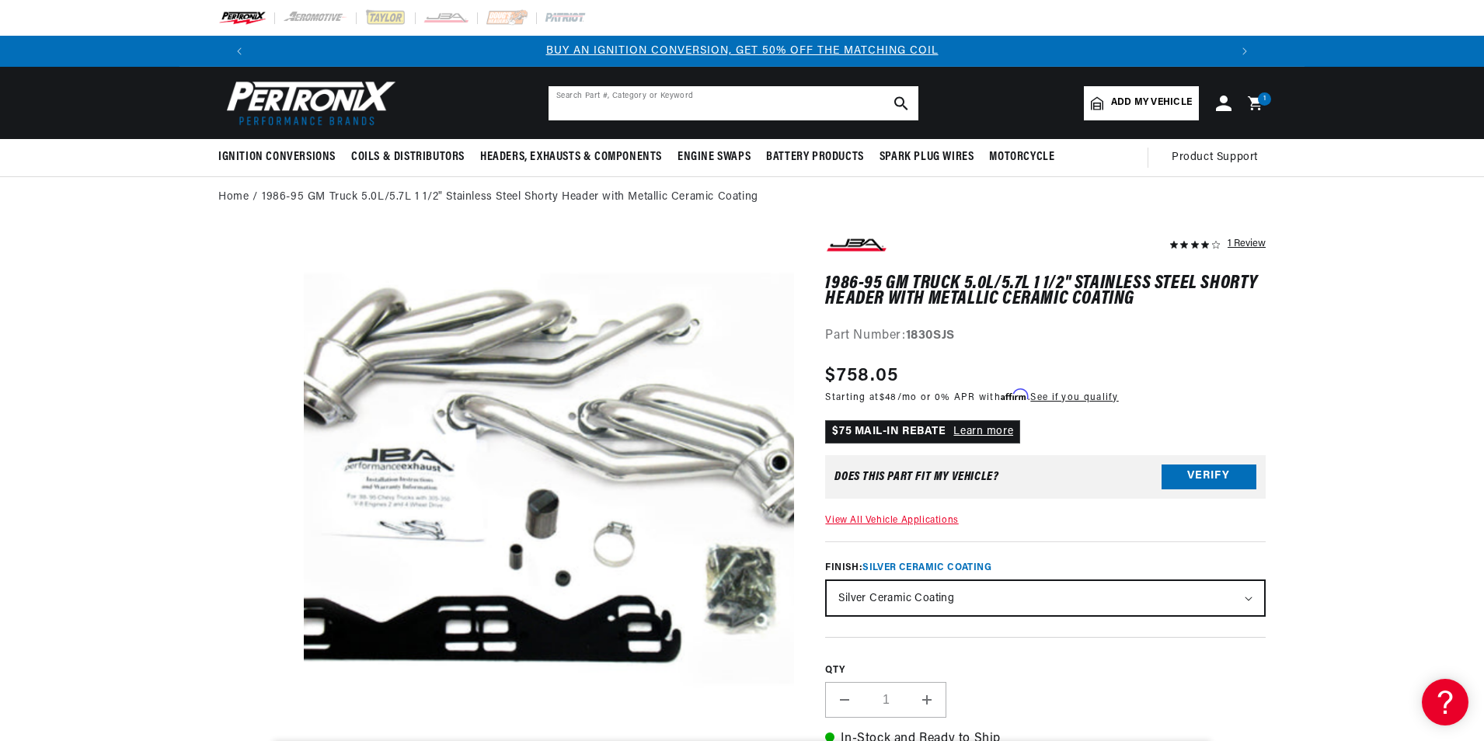
click at [640, 98] on input "text" at bounding box center [734, 103] width 370 height 34
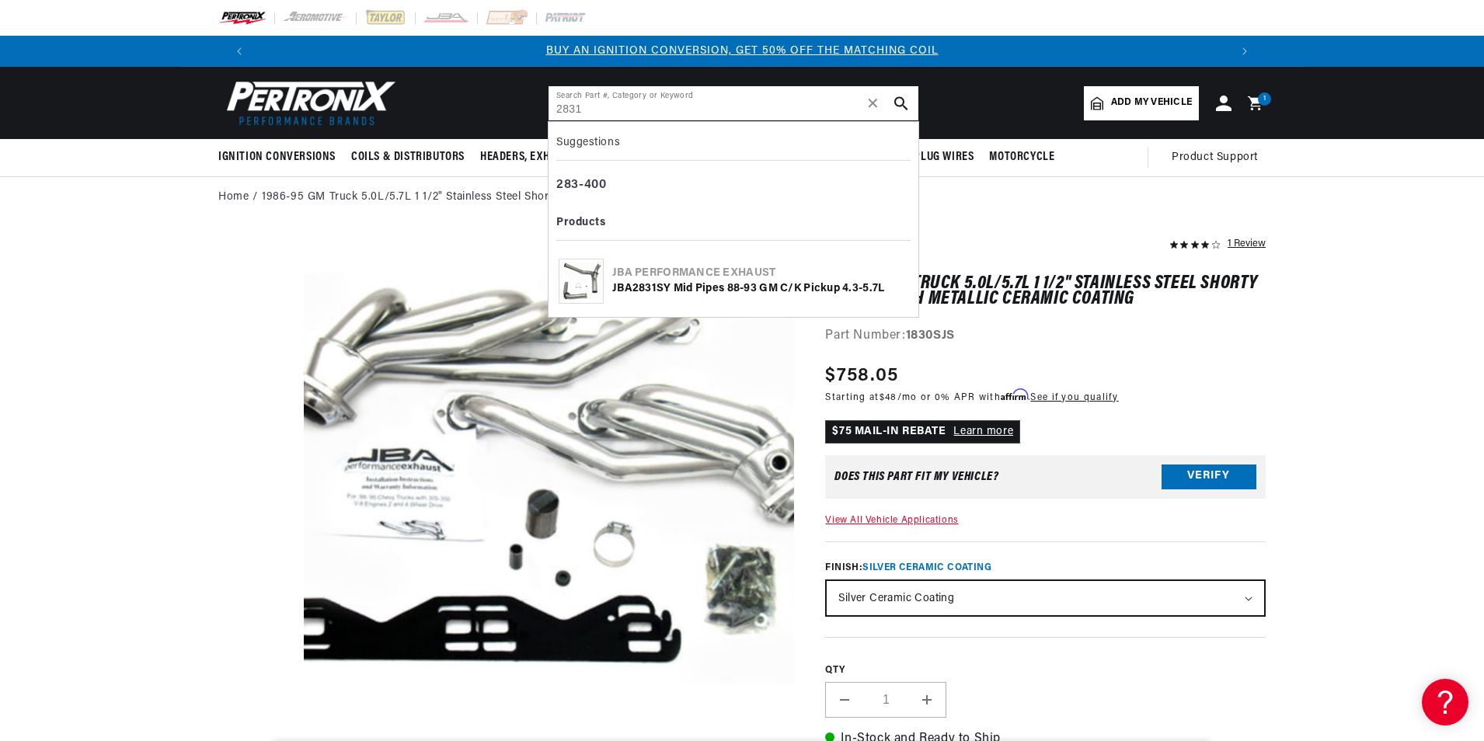
type input "2831"
click at [730, 287] on div "JBA 2831 SY Mid Pipes 88-93 GM C/K Pickup 4.3-5.7L" at bounding box center [760, 289] width 296 height 16
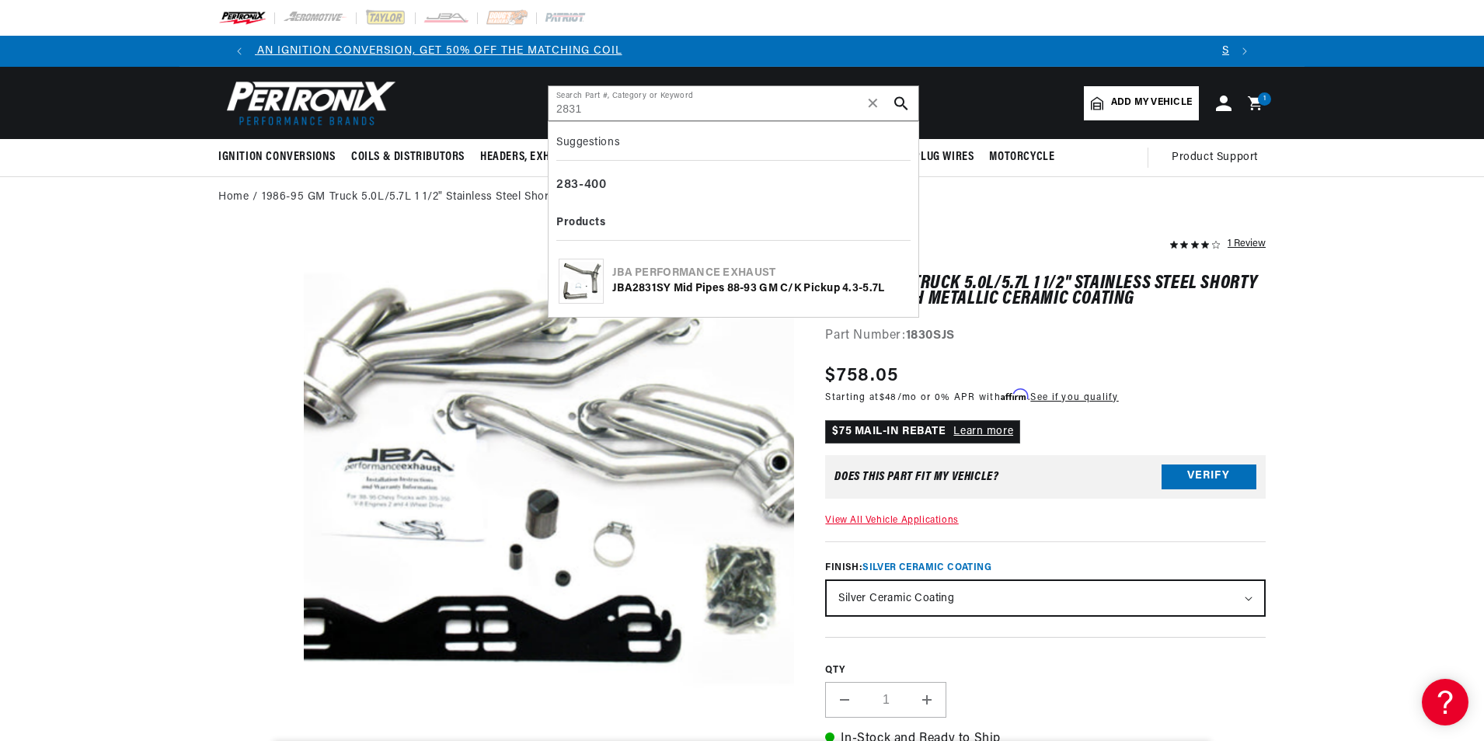
scroll to position [0, 640]
